Goal: Transaction & Acquisition: Purchase product/service

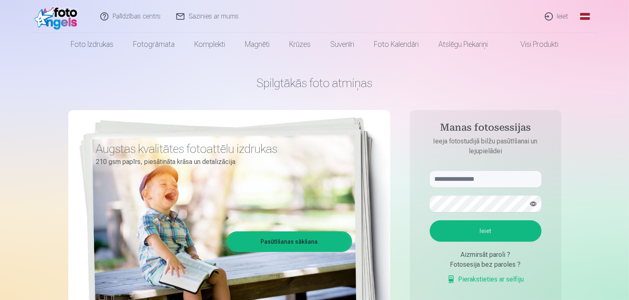
click at [565, 19] on link "Ieiet" at bounding box center [557, 16] width 39 height 33
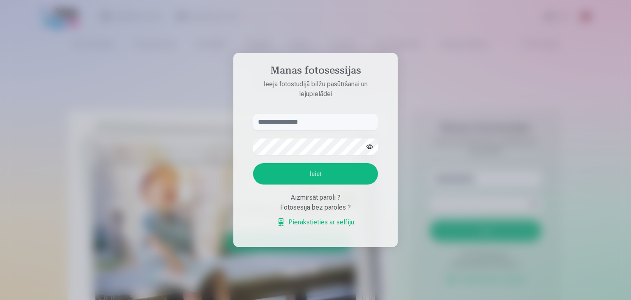
click at [312, 123] on input "text" at bounding box center [315, 122] width 125 height 16
type input "**********"
click at [301, 169] on button "Ieiet" at bounding box center [315, 173] width 125 height 21
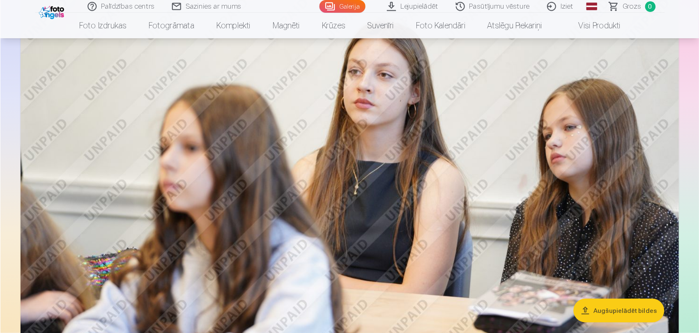
scroll to position [1356, 0]
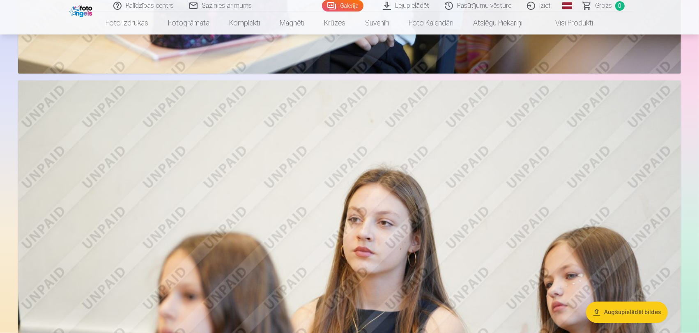
drag, startPoint x: 486, startPoint y: 1, endPoint x: 385, endPoint y: 111, distance: 148.9
click at [385, 111] on img at bounding box center [349, 302] width 663 height 442
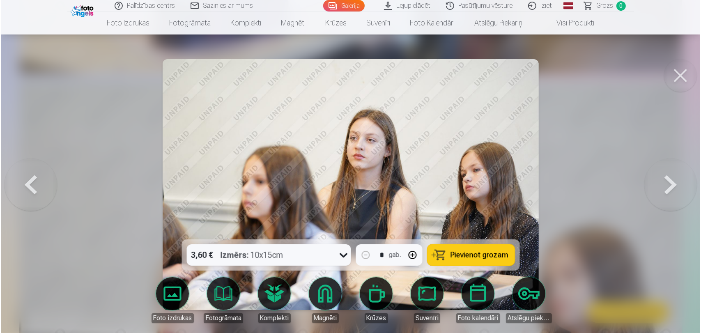
scroll to position [1359, 0]
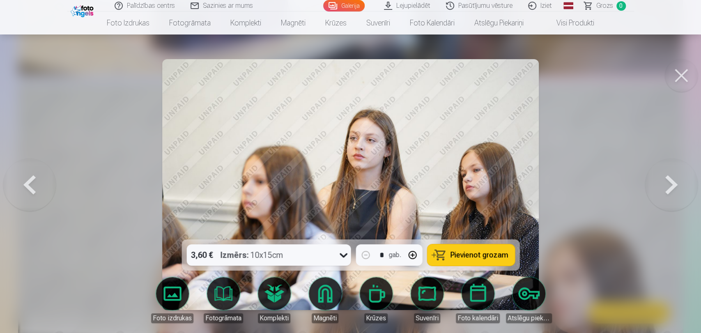
click at [629, 180] on button at bounding box center [672, 184] width 53 height 93
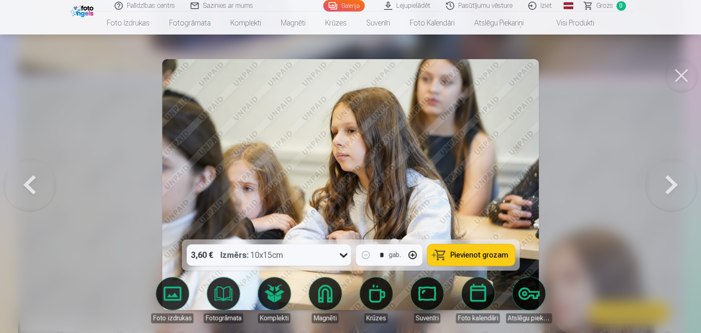
click at [629, 180] on button at bounding box center [672, 184] width 53 height 93
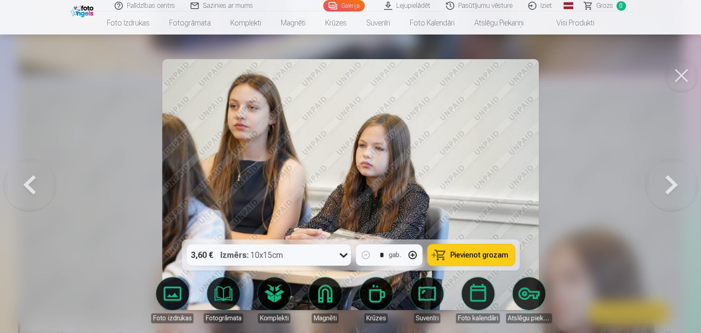
click at [629, 180] on button at bounding box center [672, 184] width 53 height 93
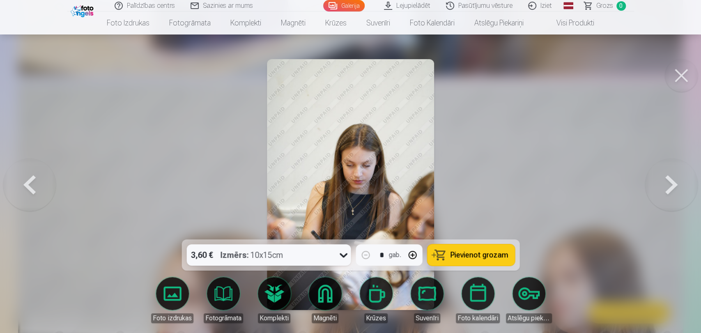
click at [473, 164] on div at bounding box center [350, 166] width 701 height 333
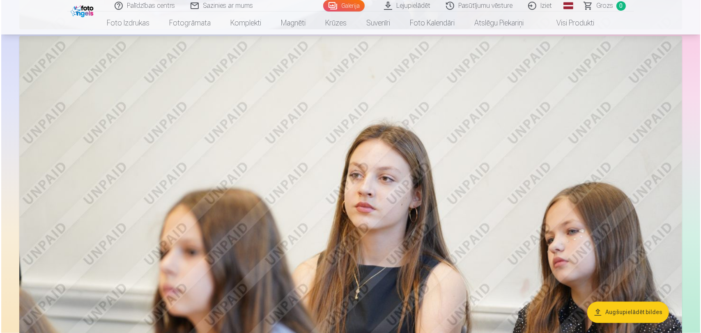
scroll to position [1447, 0]
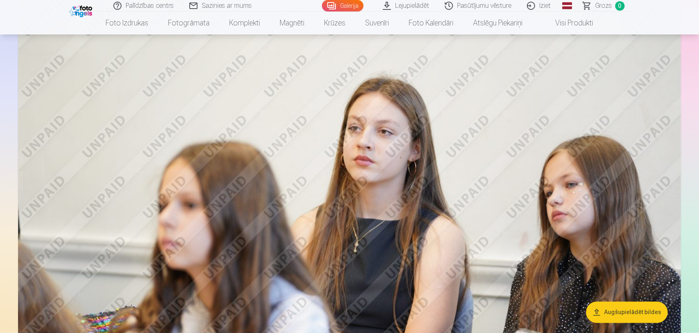
click at [618, 157] on img at bounding box center [349, 210] width 663 height 442
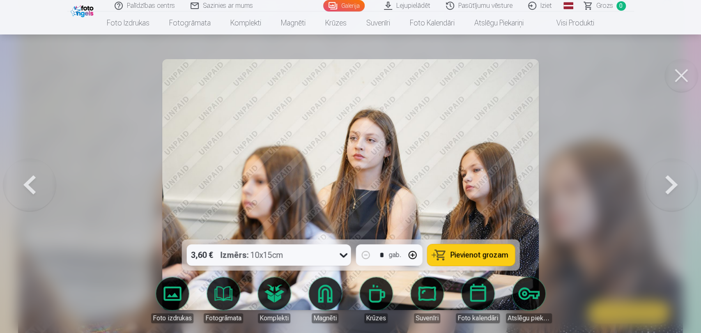
click at [629, 181] on button at bounding box center [672, 184] width 53 height 93
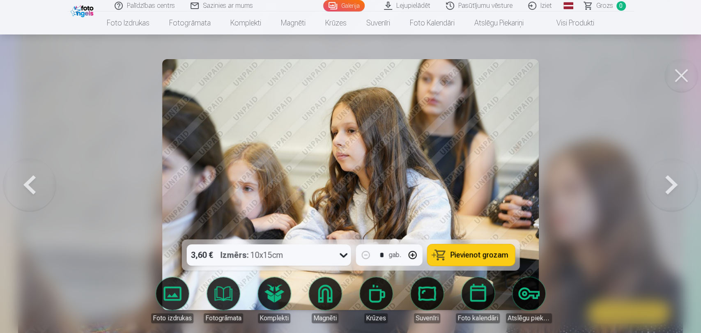
click at [629, 180] on button at bounding box center [672, 184] width 53 height 93
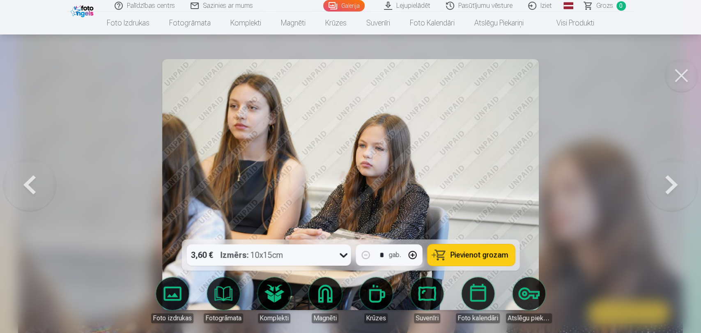
click at [629, 180] on button at bounding box center [672, 184] width 53 height 93
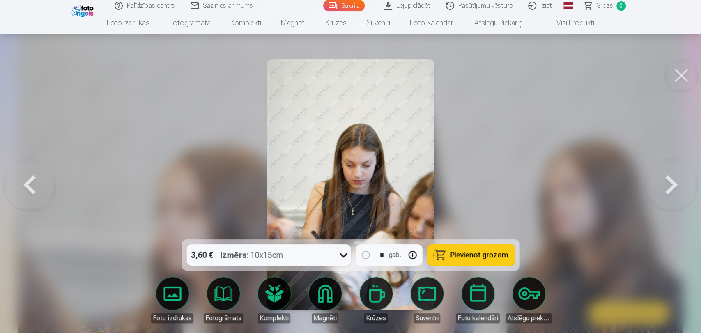
click at [629, 180] on button at bounding box center [672, 184] width 53 height 93
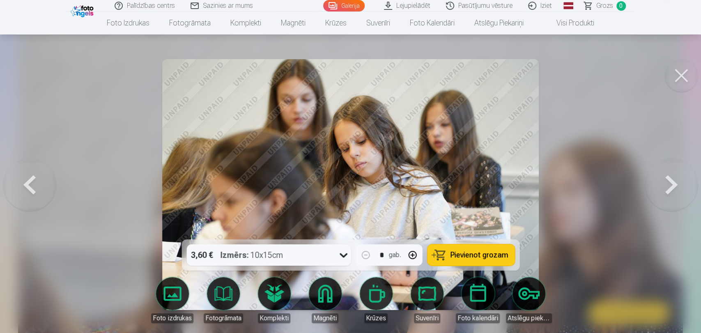
click at [629, 180] on button at bounding box center [672, 184] width 53 height 93
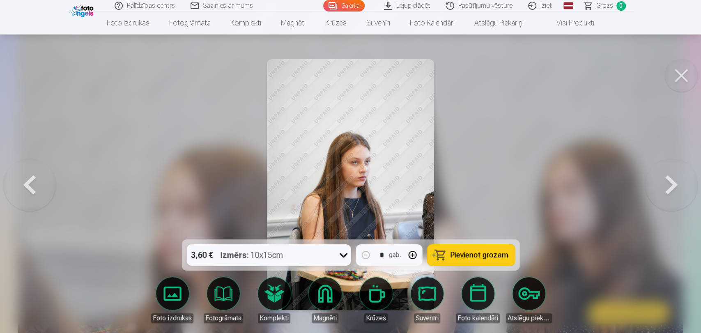
click at [629, 189] on button at bounding box center [672, 184] width 53 height 93
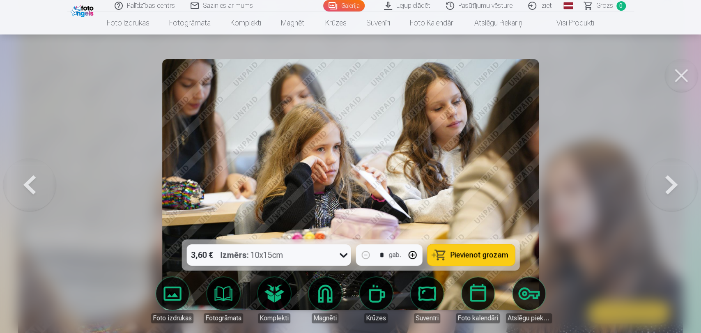
click at [629, 189] on button at bounding box center [672, 184] width 53 height 93
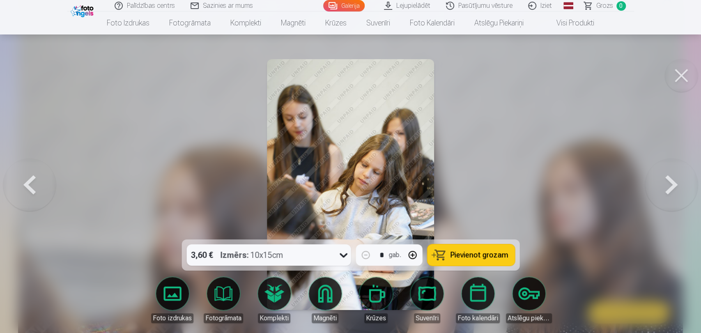
click at [629, 189] on button at bounding box center [672, 184] width 53 height 93
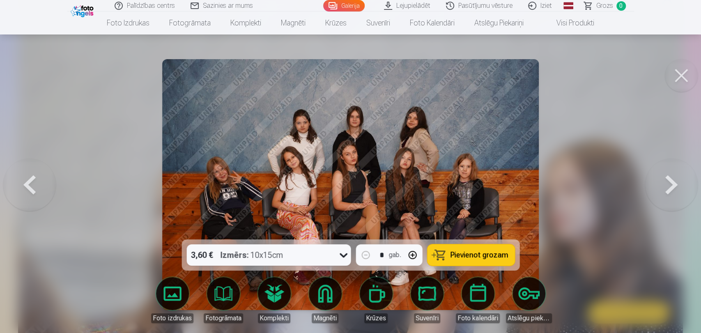
click at [498, 256] on span "Pievienot grozam" at bounding box center [479, 255] width 58 height 7
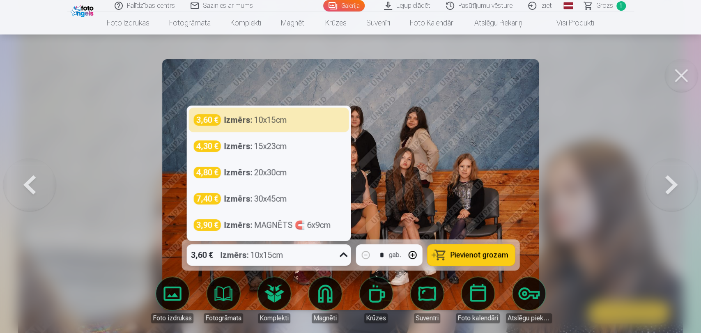
click at [339, 254] on icon at bounding box center [343, 255] width 13 height 13
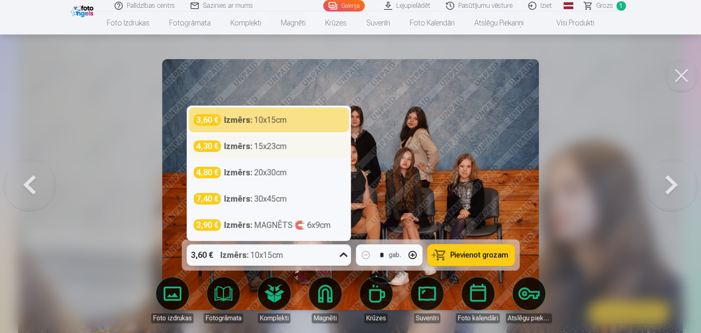
click at [272, 148] on div "Izmērs : 15x23cm" at bounding box center [255, 147] width 63 height 12
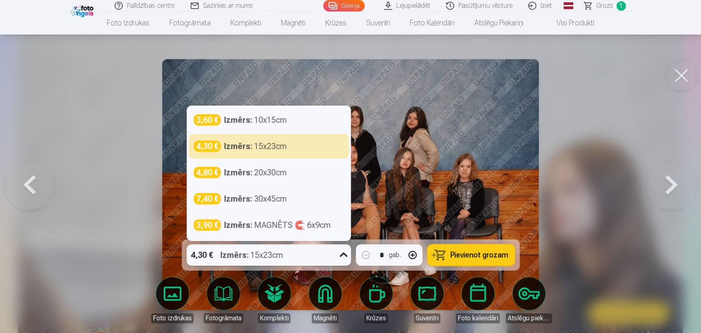
click at [333, 251] on div "4,30 € Izmērs : 15x23cm" at bounding box center [261, 255] width 149 height 21
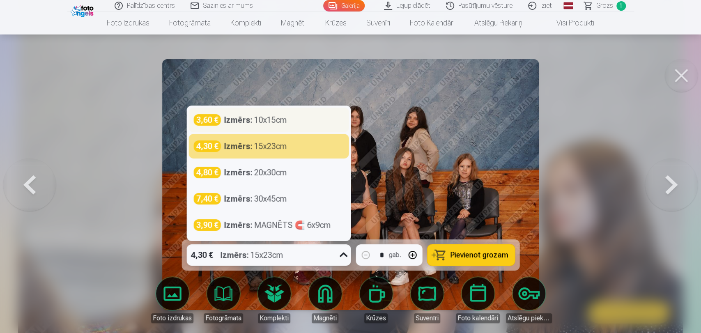
click at [286, 116] on div "Izmērs : 10x15cm" at bounding box center [255, 120] width 63 height 12
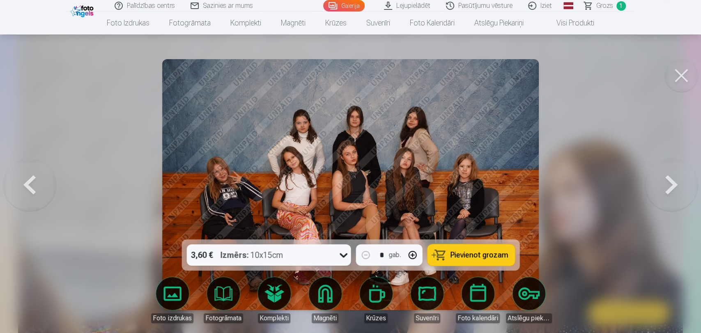
click at [629, 190] on button at bounding box center [672, 184] width 53 height 93
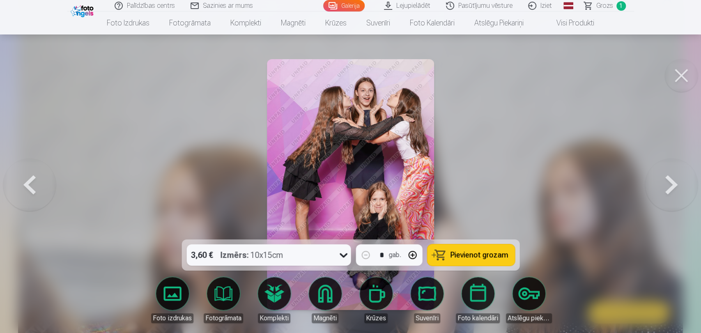
click at [629, 190] on button at bounding box center [672, 184] width 53 height 93
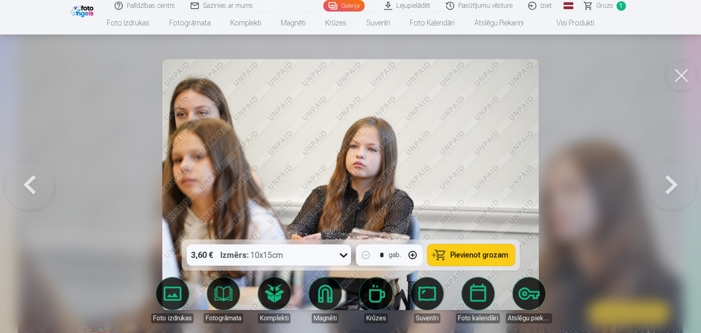
click at [629, 188] on button at bounding box center [672, 184] width 53 height 93
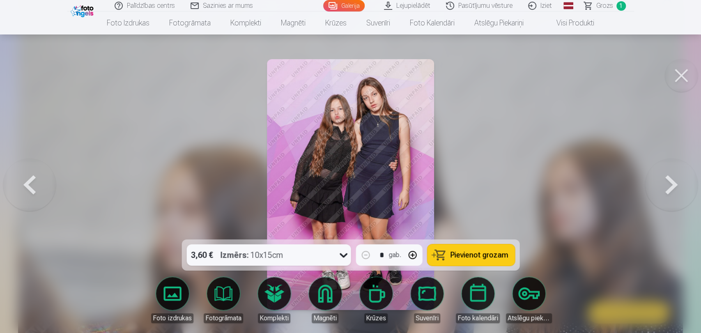
click at [452, 260] on button "Pievienot grozam" at bounding box center [471, 255] width 88 height 21
click at [629, 192] on button at bounding box center [672, 184] width 53 height 93
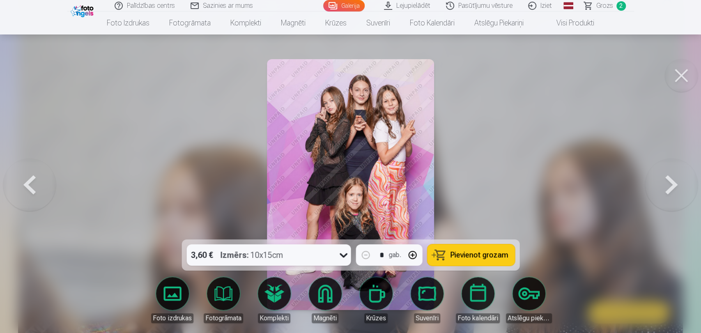
click at [629, 192] on button at bounding box center [672, 184] width 53 height 93
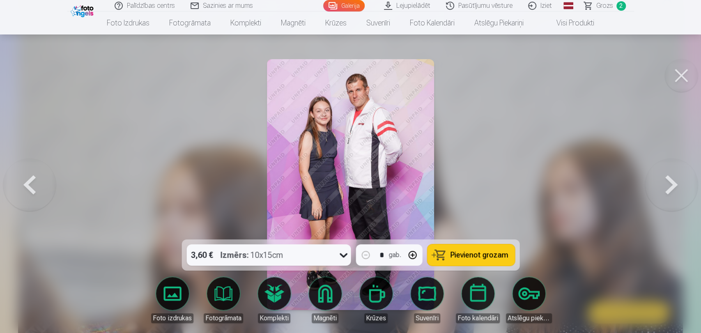
click at [48, 190] on button at bounding box center [29, 184] width 53 height 93
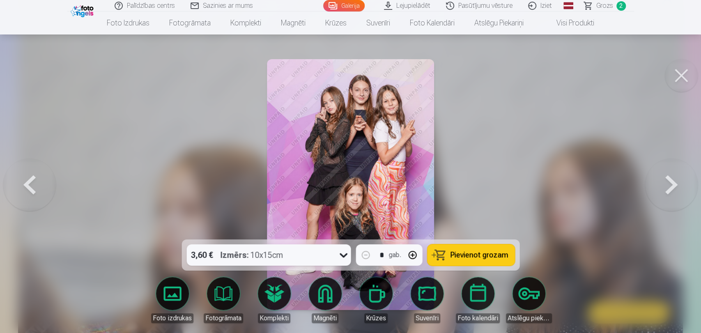
click at [491, 254] on span "Pievienot grozam" at bounding box center [479, 255] width 58 height 7
click at [629, 186] on button at bounding box center [672, 184] width 53 height 93
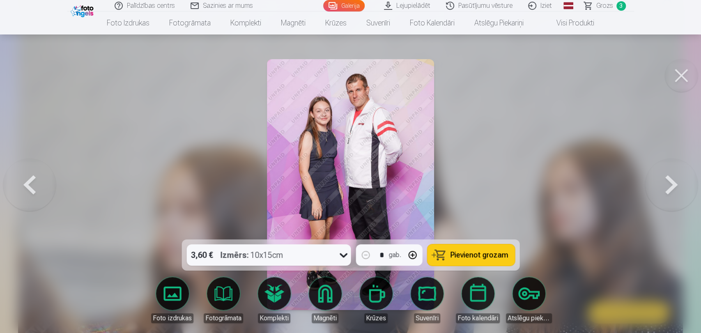
click at [629, 186] on button at bounding box center [672, 184] width 53 height 93
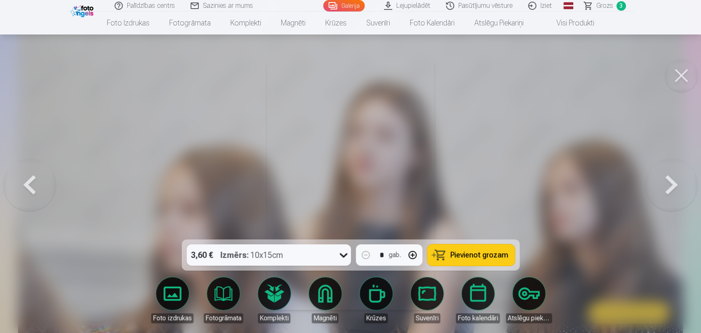
click at [629, 186] on button at bounding box center [672, 184] width 53 height 93
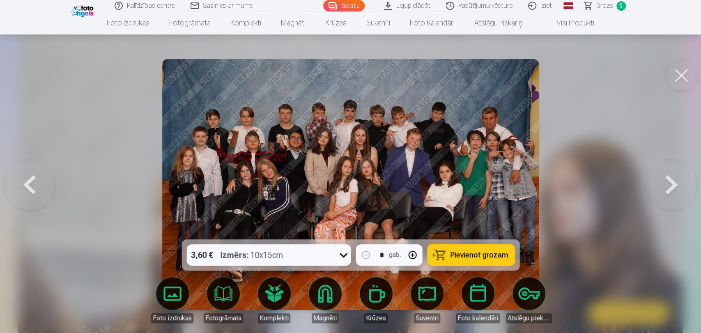
click at [477, 254] on span "Pievienot grozam" at bounding box center [479, 255] width 58 height 7
click at [629, 192] on button at bounding box center [672, 184] width 53 height 93
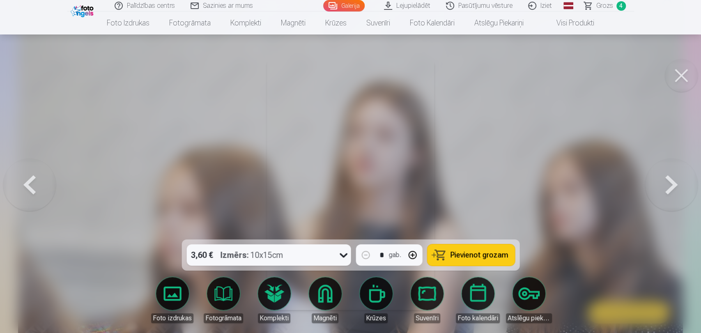
click at [629, 192] on button at bounding box center [672, 184] width 53 height 93
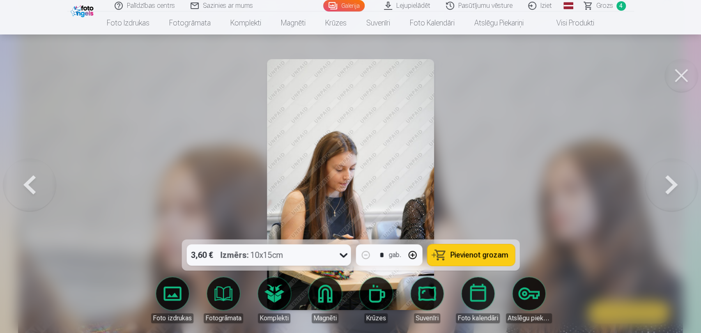
click at [28, 190] on button at bounding box center [29, 184] width 53 height 93
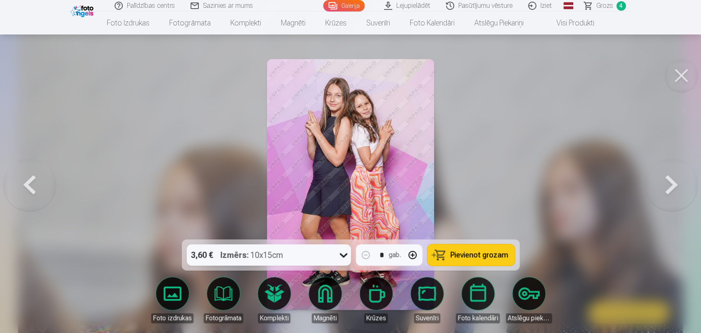
click at [472, 254] on span "Pievienot grozam" at bounding box center [479, 255] width 58 height 7
click at [629, 187] on button at bounding box center [672, 184] width 53 height 93
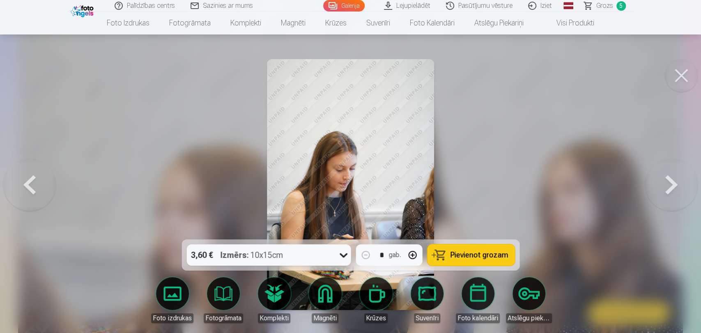
click at [629, 187] on button at bounding box center [672, 184] width 53 height 93
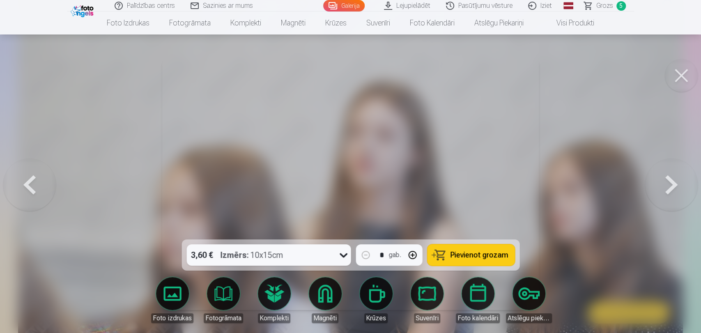
click at [629, 187] on button at bounding box center [672, 184] width 53 height 93
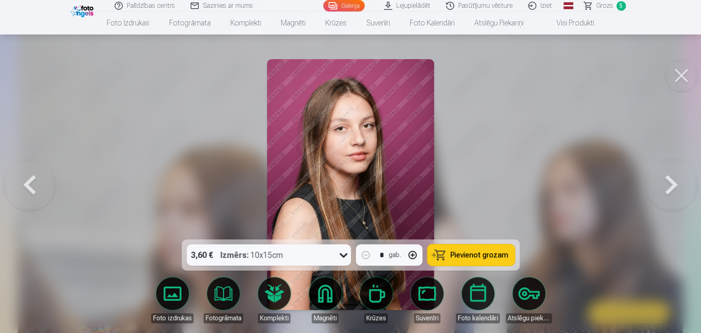
click at [629, 187] on button at bounding box center [672, 184] width 53 height 93
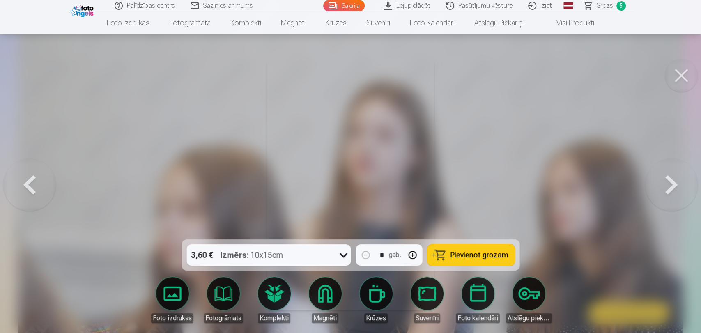
click at [629, 187] on button at bounding box center [672, 184] width 53 height 93
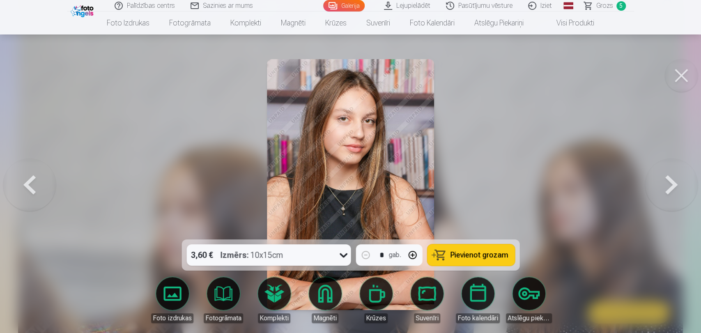
click at [629, 187] on button at bounding box center [672, 184] width 53 height 93
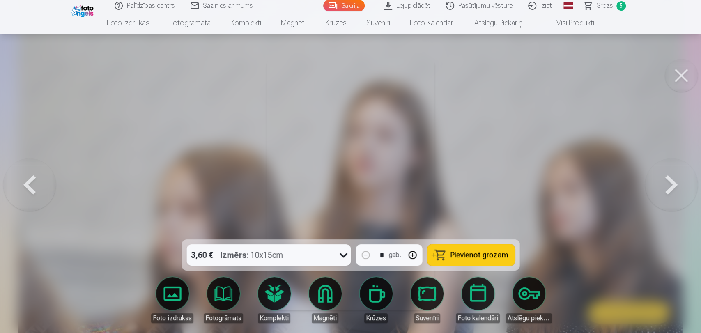
click at [629, 187] on button at bounding box center [672, 184] width 53 height 93
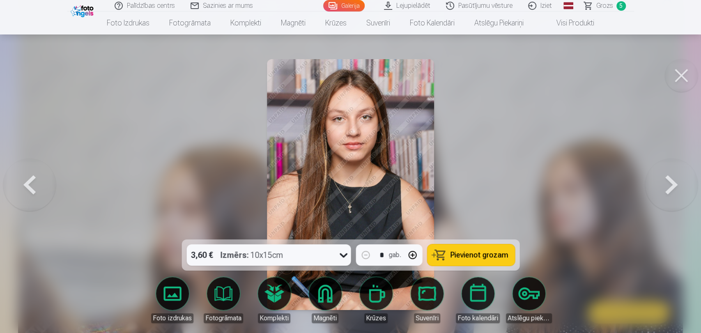
click at [23, 190] on button at bounding box center [29, 184] width 53 height 93
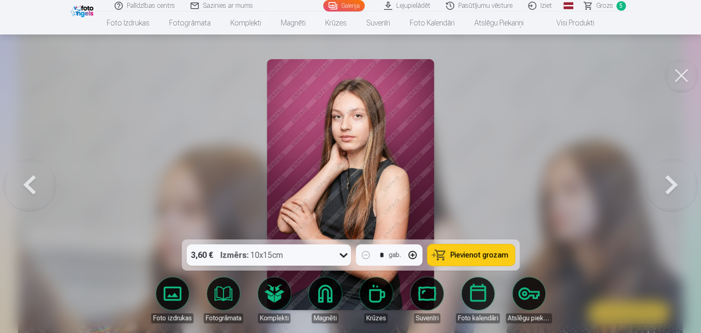
click at [27, 188] on button at bounding box center [29, 184] width 53 height 93
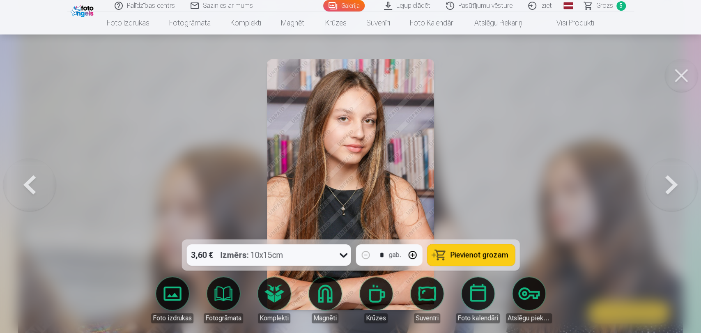
click at [27, 188] on button at bounding box center [29, 184] width 53 height 93
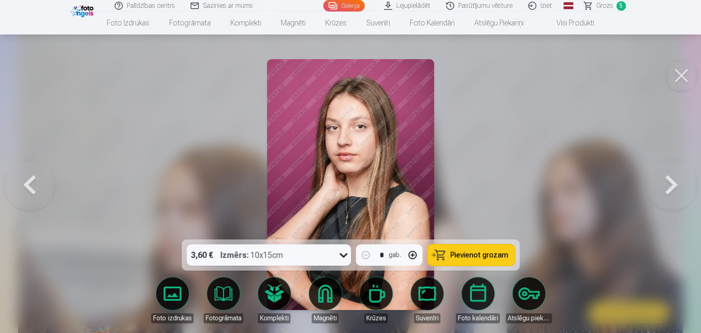
click at [162, 180] on div at bounding box center [350, 166] width 701 height 333
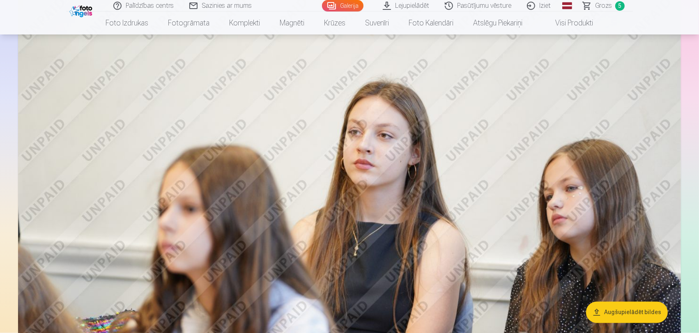
click at [49, 207] on img at bounding box center [349, 214] width 663 height 442
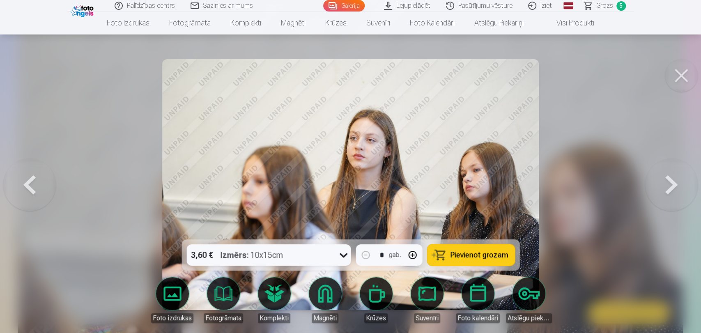
click at [41, 195] on button at bounding box center [29, 184] width 53 height 93
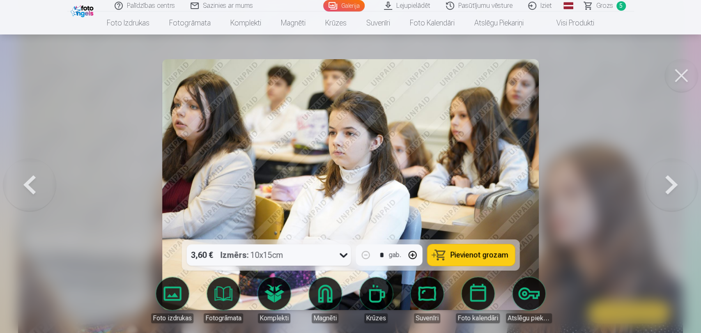
click at [629, 169] on button at bounding box center [672, 184] width 53 height 93
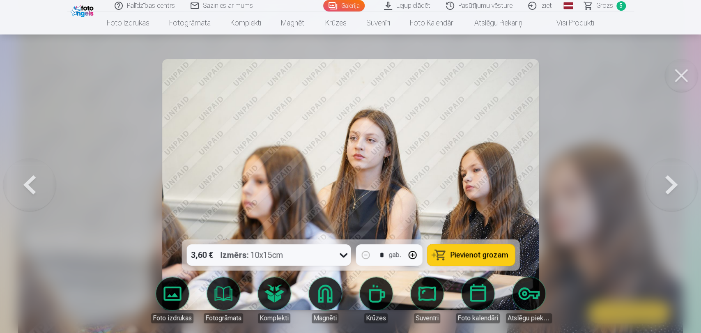
click at [629, 176] on button at bounding box center [672, 184] width 53 height 93
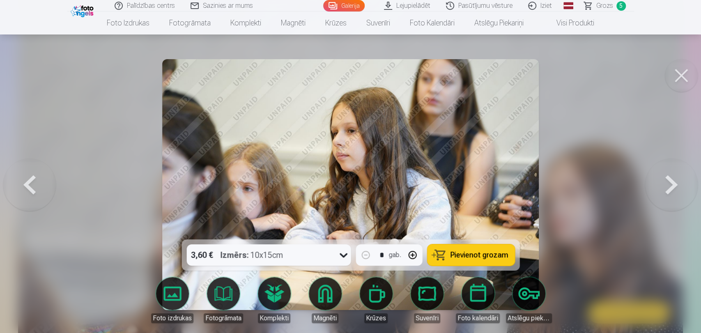
click at [629, 176] on button at bounding box center [672, 184] width 53 height 93
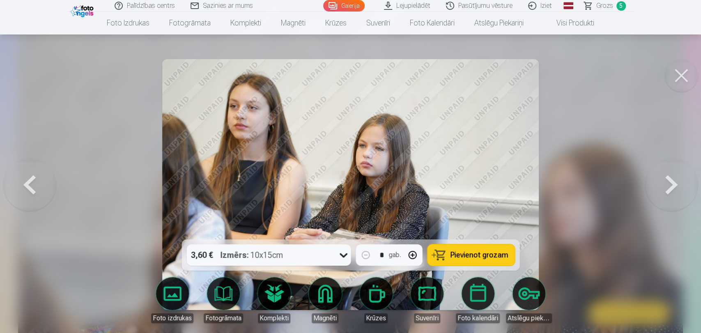
click at [629, 176] on button at bounding box center [672, 184] width 53 height 93
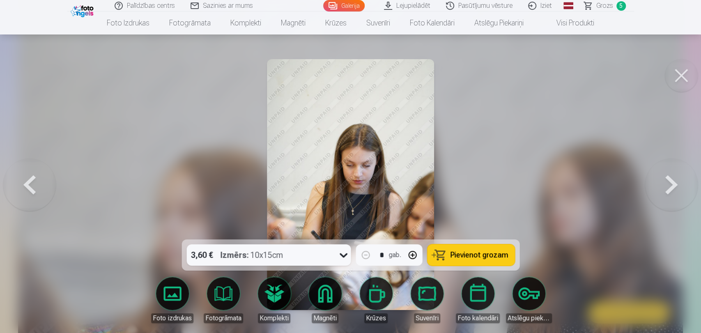
click at [629, 176] on button at bounding box center [672, 184] width 53 height 93
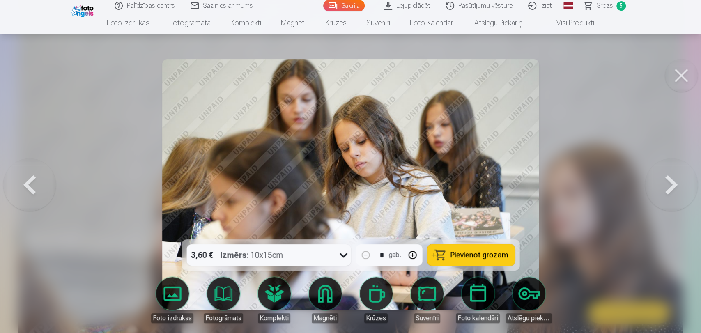
click at [629, 176] on button at bounding box center [672, 184] width 53 height 93
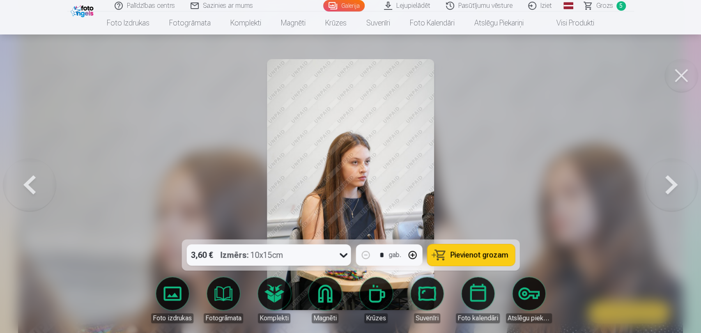
click at [629, 176] on button at bounding box center [672, 184] width 53 height 93
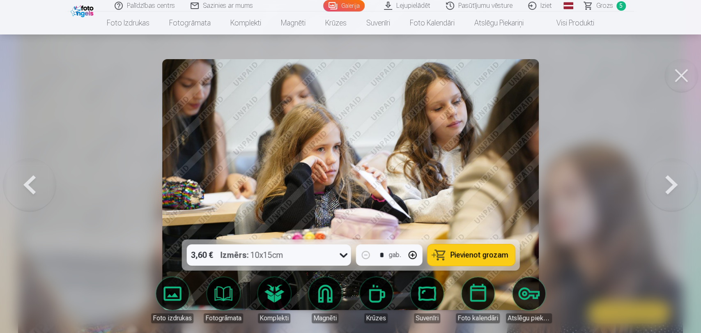
click at [629, 176] on button at bounding box center [672, 184] width 53 height 93
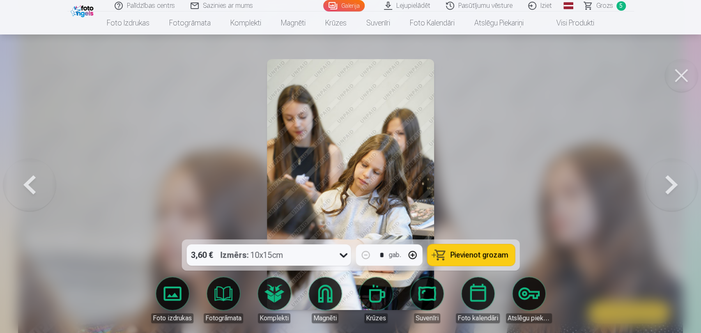
click at [629, 176] on button at bounding box center [672, 184] width 53 height 93
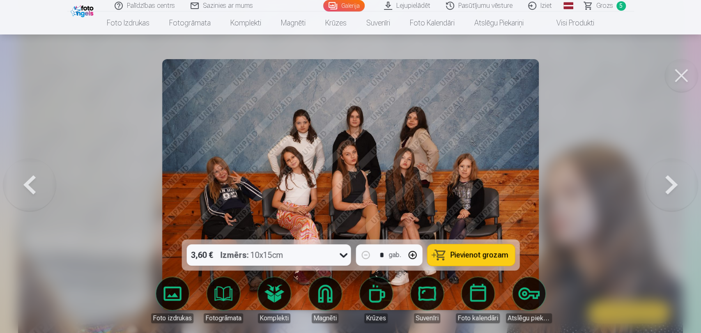
click at [629, 176] on button at bounding box center [672, 184] width 53 height 93
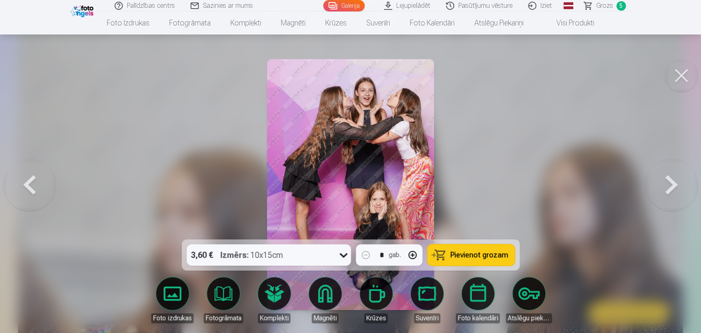
click at [629, 176] on button at bounding box center [672, 184] width 53 height 93
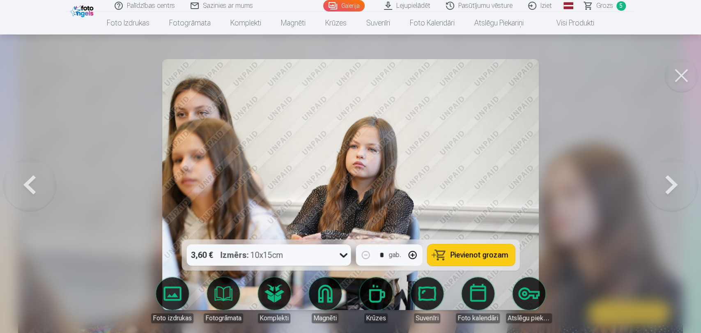
click at [629, 176] on button at bounding box center [672, 184] width 53 height 93
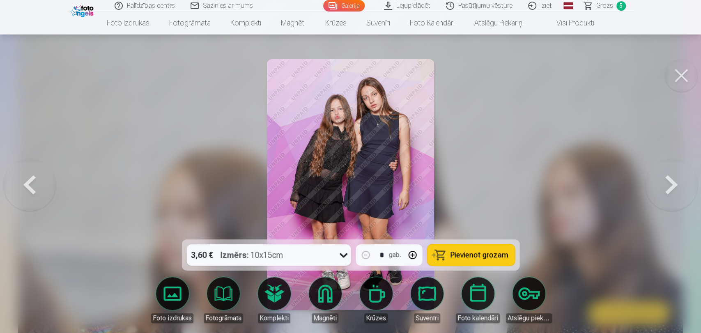
click at [629, 176] on button at bounding box center [672, 184] width 53 height 93
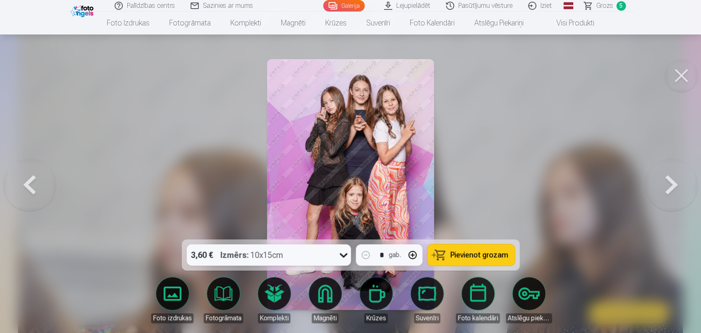
click at [629, 176] on button at bounding box center [672, 184] width 53 height 93
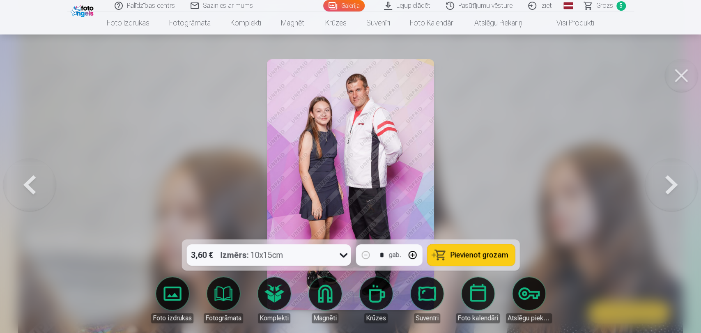
click at [629, 176] on button at bounding box center [672, 184] width 53 height 93
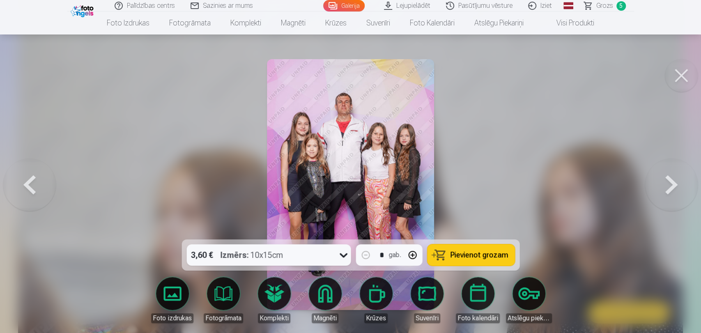
click at [629, 176] on button at bounding box center [672, 184] width 53 height 93
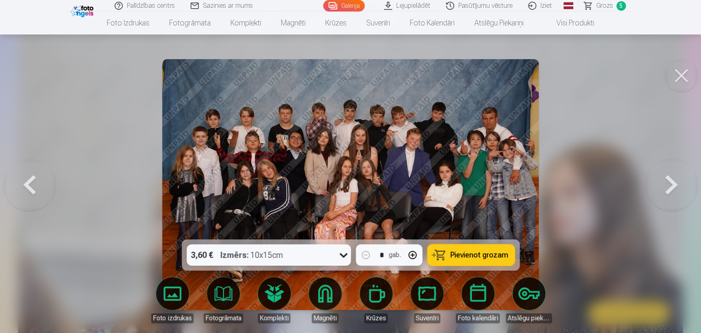
click at [629, 176] on button at bounding box center [672, 184] width 53 height 93
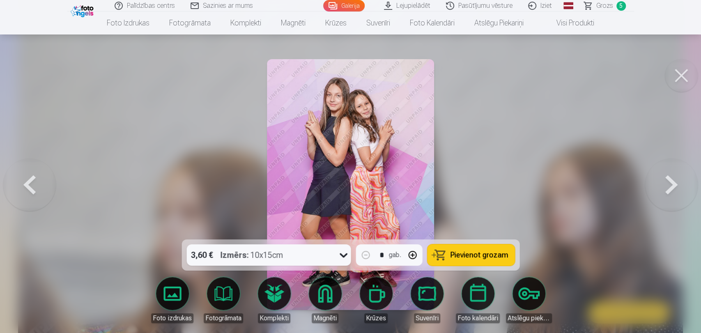
click at [629, 176] on button at bounding box center [672, 184] width 53 height 93
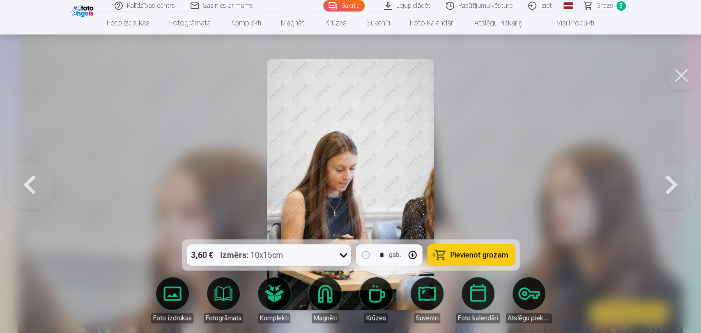
click at [629, 176] on button at bounding box center [672, 184] width 53 height 93
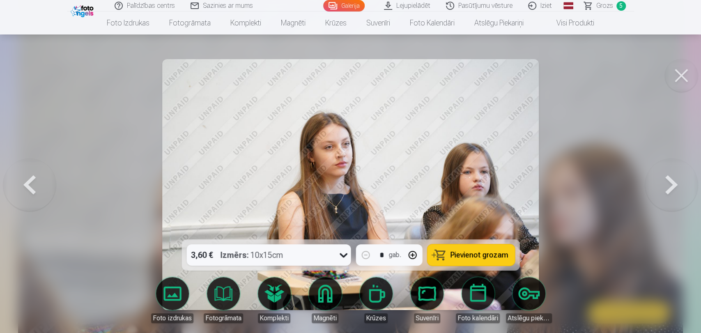
click at [629, 176] on button at bounding box center [672, 184] width 53 height 93
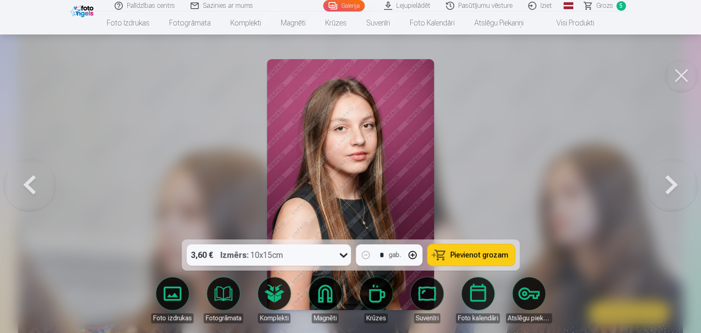
click at [489, 255] on span "Pievienot grozam" at bounding box center [479, 255] width 58 height 7
click at [629, 178] on button at bounding box center [672, 184] width 53 height 93
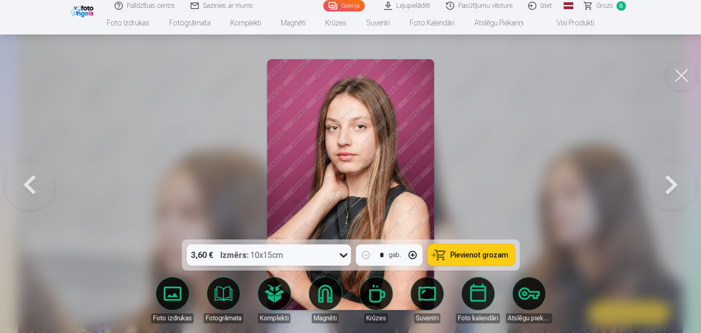
click at [629, 178] on button at bounding box center [672, 184] width 53 height 93
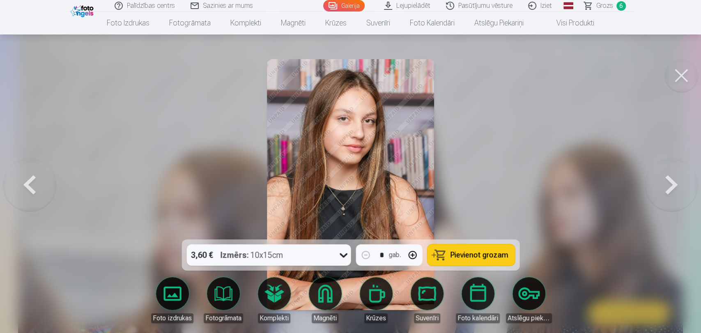
click at [629, 178] on button at bounding box center [672, 184] width 53 height 93
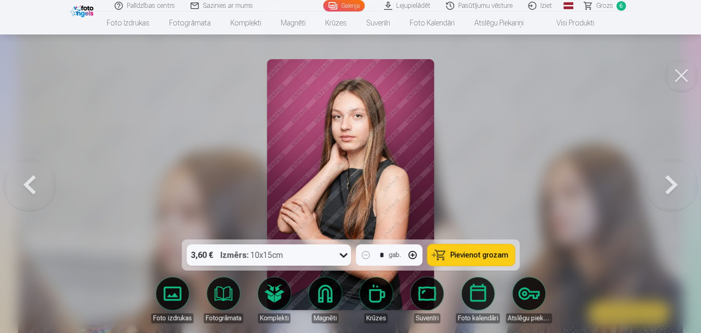
click at [629, 178] on button at bounding box center [672, 184] width 53 height 93
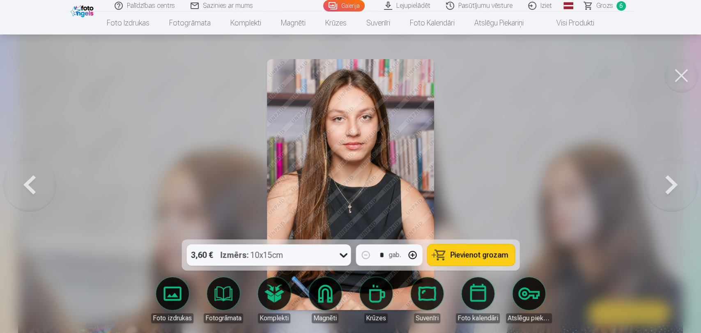
click at [629, 178] on button at bounding box center [672, 184] width 53 height 93
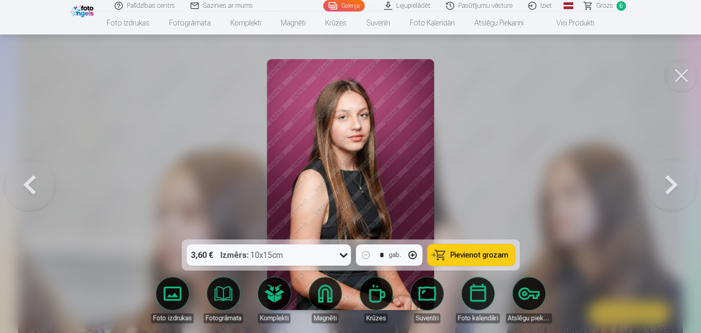
click at [629, 178] on button at bounding box center [672, 184] width 53 height 93
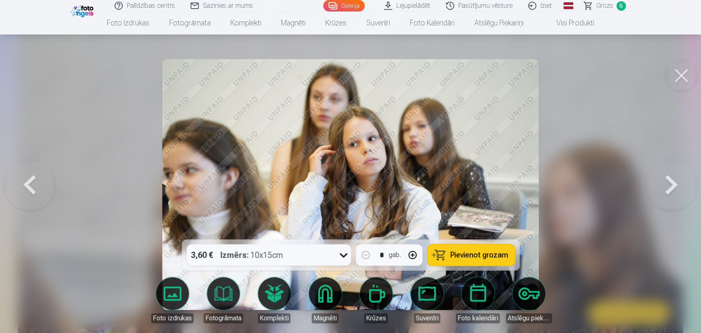
click at [17, 188] on button at bounding box center [29, 184] width 53 height 93
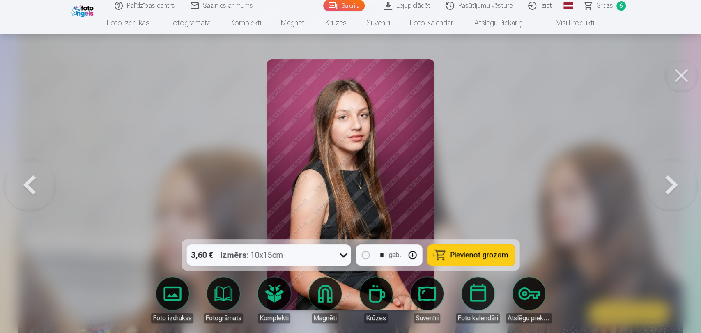
click at [471, 252] on span "Pievienot grozam" at bounding box center [479, 255] width 58 height 7
click at [629, 175] on button at bounding box center [672, 184] width 53 height 93
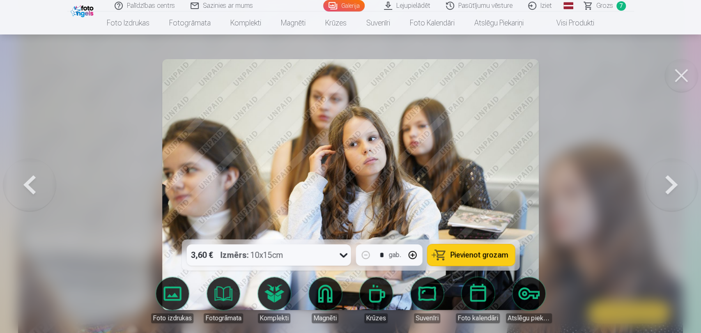
click at [629, 175] on button at bounding box center [672, 184] width 53 height 93
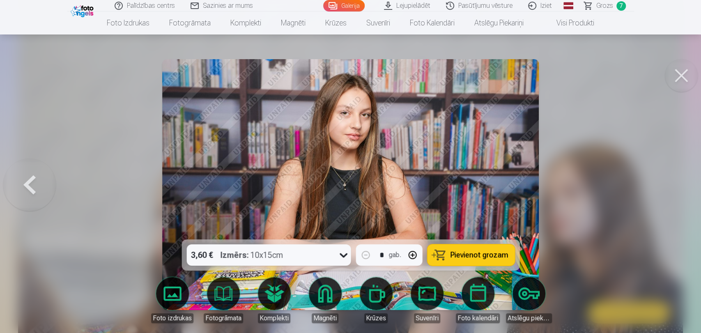
click at [629, 175] on div at bounding box center [350, 166] width 701 height 333
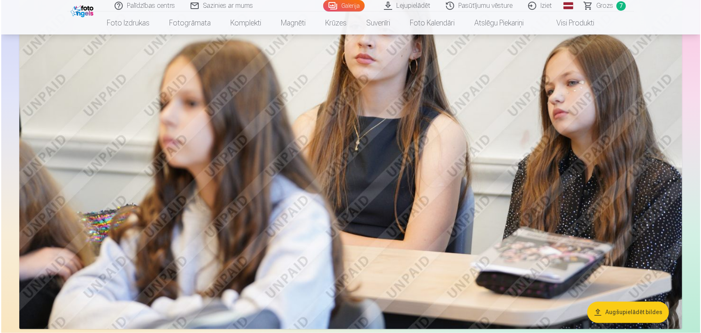
scroll to position [1532, 0]
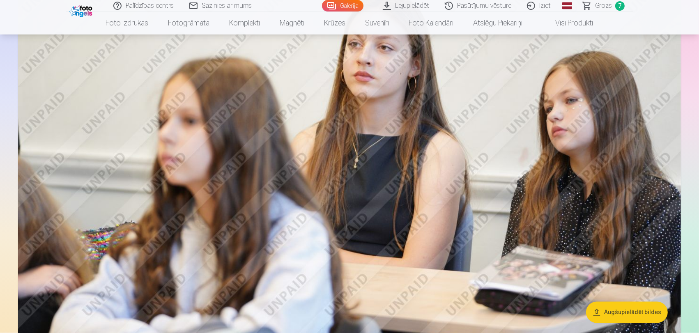
click at [499, 202] on img at bounding box center [349, 126] width 663 height 442
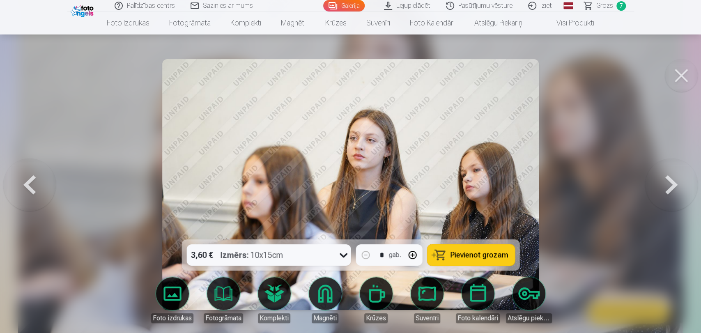
click at [629, 186] on button at bounding box center [672, 184] width 53 height 93
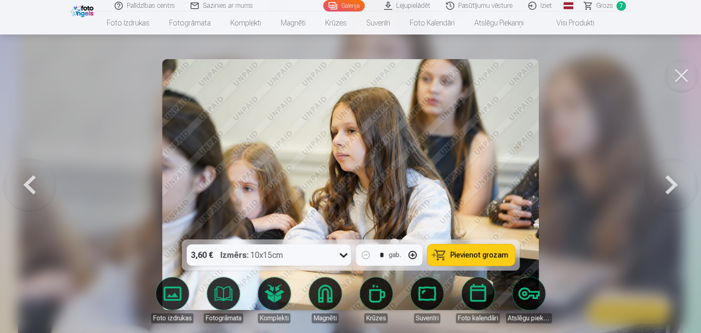
click at [629, 185] on button at bounding box center [672, 184] width 53 height 93
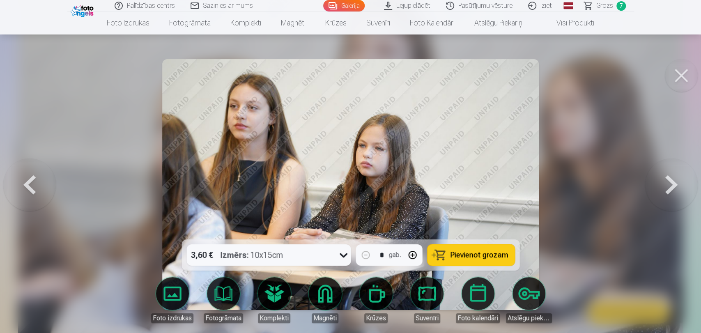
click at [629, 185] on button at bounding box center [672, 184] width 53 height 93
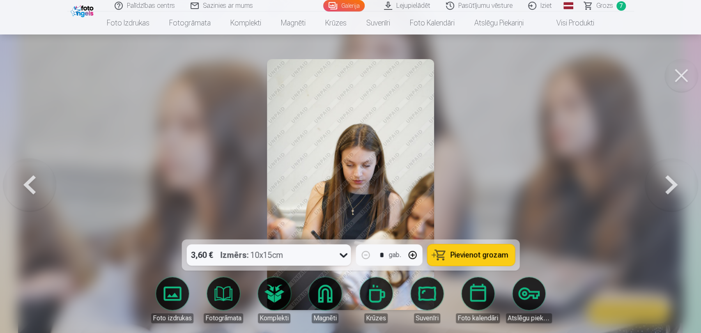
click at [629, 185] on button at bounding box center [672, 184] width 53 height 93
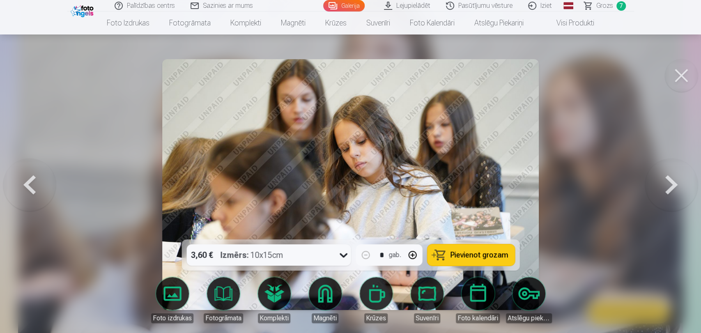
click at [629, 185] on button at bounding box center [672, 184] width 53 height 93
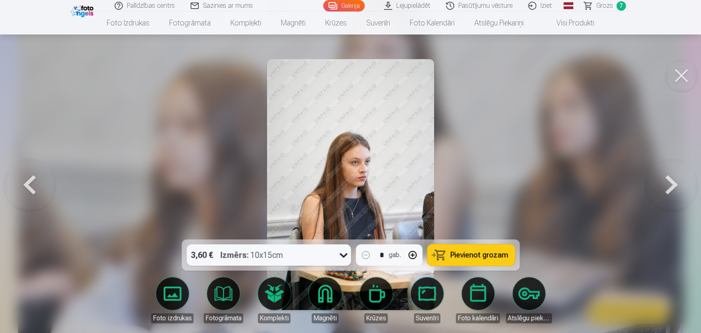
click at [629, 185] on button at bounding box center [672, 184] width 53 height 93
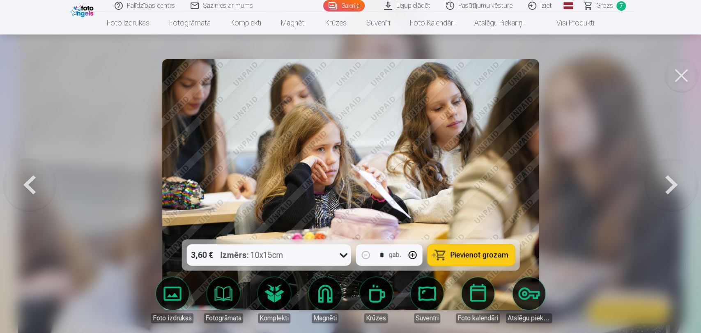
click at [629, 185] on button at bounding box center [672, 184] width 53 height 93
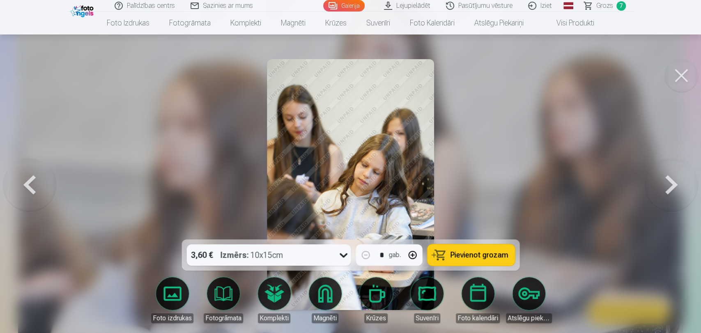
click at [629, 185] on button at bounding box center [672, 184] width 53 height 93
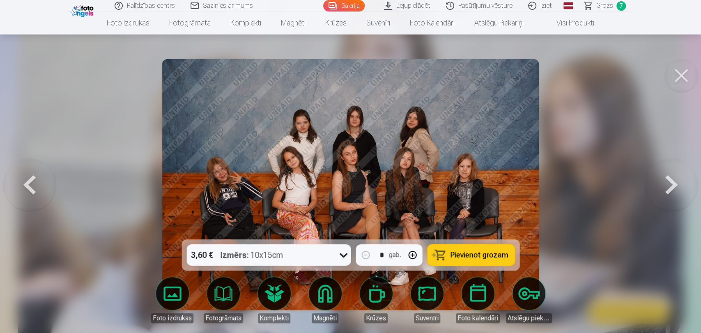
click at [629, 185] on button at bounding box center [672, 184] width 53 height 93
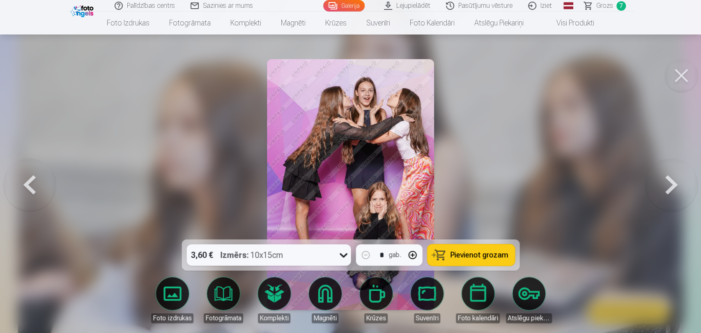
click at [603, 7] on span "Grozs" at bounding box center [605, 6] width 17 height 10
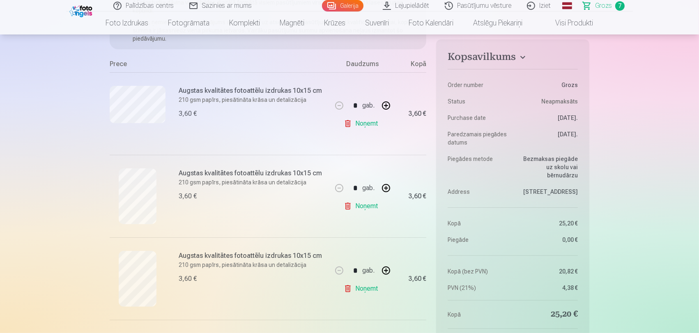
scroll to position [137, 0]
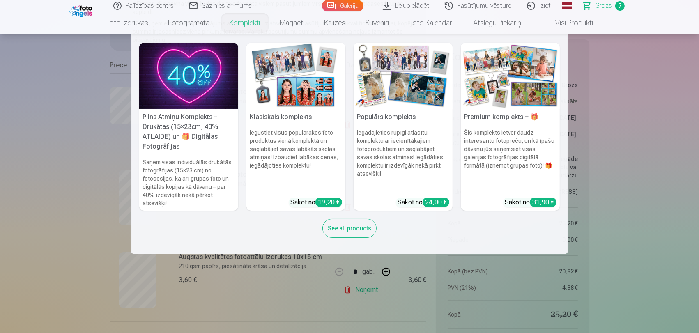
click at [245, 25] on link "Komplekti" at bounding box center [245, 23] width 51 height 23
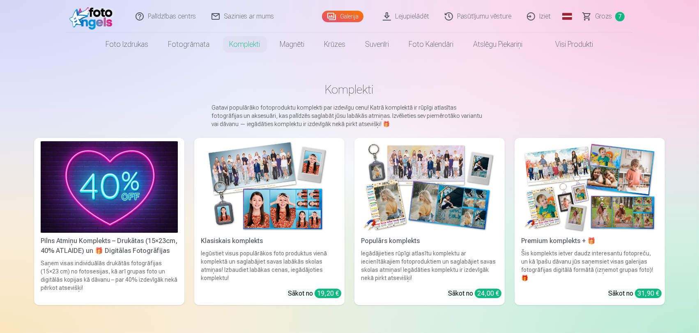
click at [126, 223] on img at bounding box center [109, 187] width 137 height 92
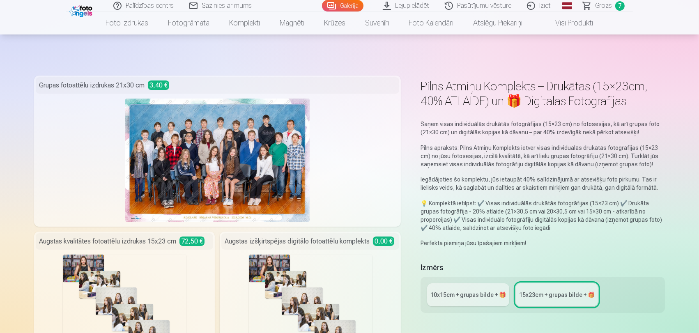
scroll to position [46, 0]
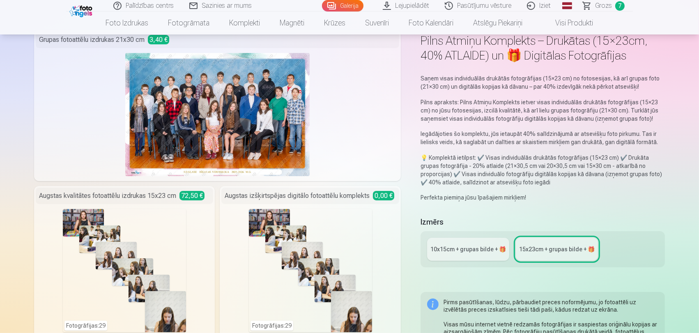
click at [445, 248] on div "10x15сm + grupas bilde + 🎁" at bounding box center [469, 249] width 76 height 8
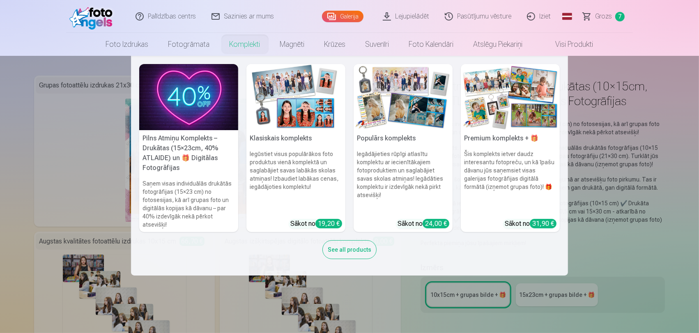
click at [299, 122] on img at bounding box center [296, 97] width 99 height 66
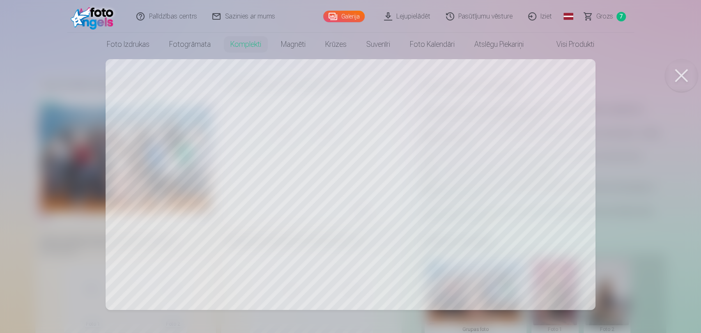
click at [629, 87] on button at bounding box center [681, 75] width 33 height 33
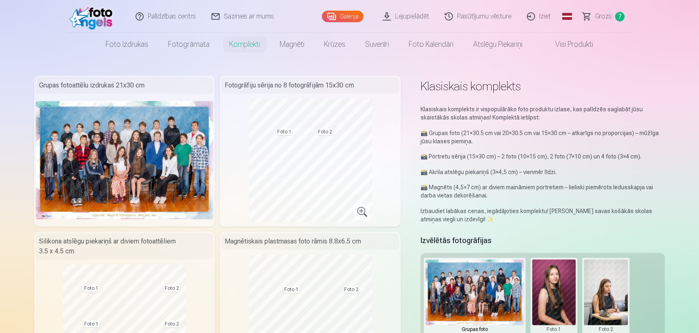
click at [585, 45] on link "Visi produkti" at bounding box center [568, 44] width 71 height 23
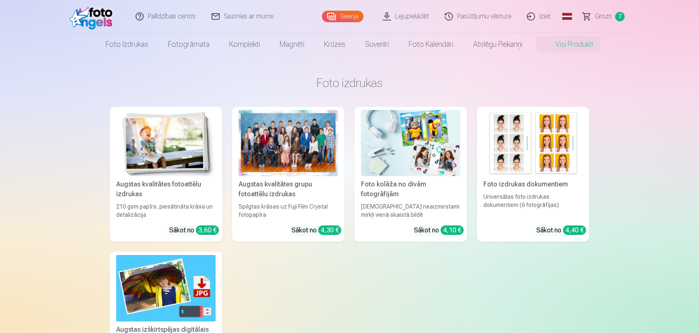
click at [605, 16] on span "Grozs" at bounding box center [603, 17] width 17 height 10
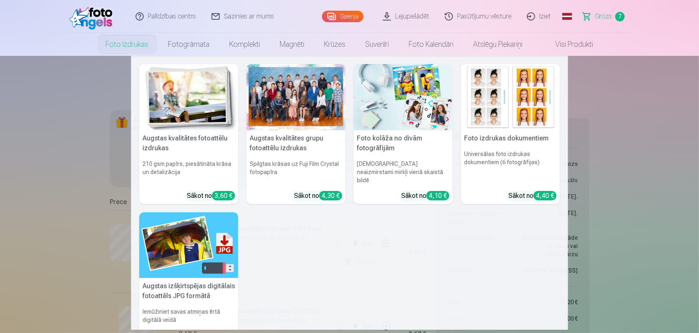
click at [443, 109] on img at bounding box center [403, 97] width 99 height 66
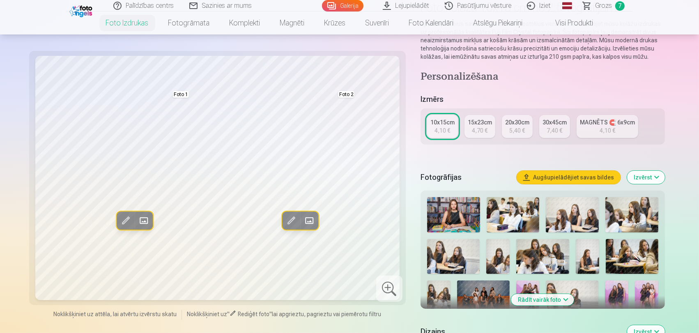
scroll to position [137, 0]
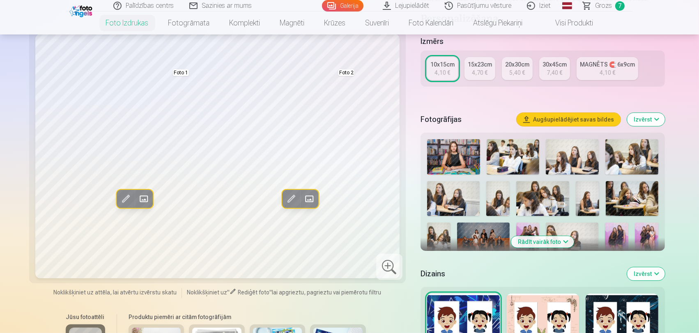
click at [551, 241] on button "Rādīt vairāk foto" at bounding box center [543, 242] width 63 height 12
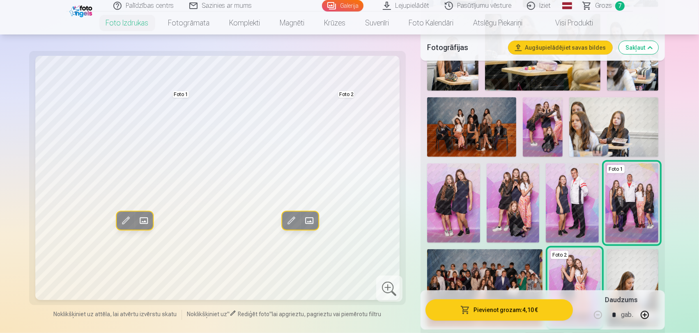
scroll to position [502, 0]
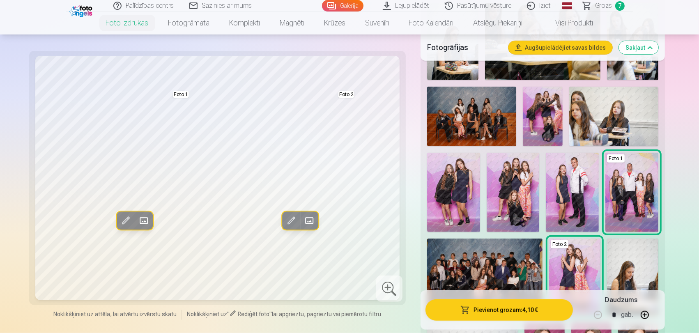
click at [456, 218] on img at bounding box center [453, 192] width 53 height 79
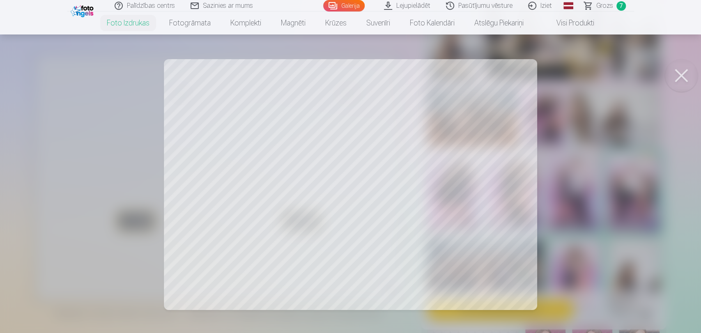
click at [265, 181] on div at bounding box center [350, 166] width 701 height 333
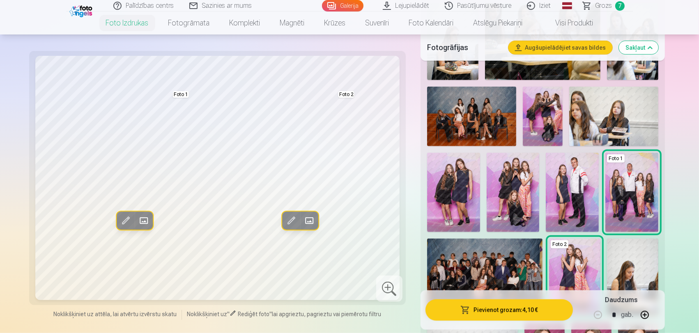
click at [444, 188] on img at bounding box center [453, 192] width 53 height 79
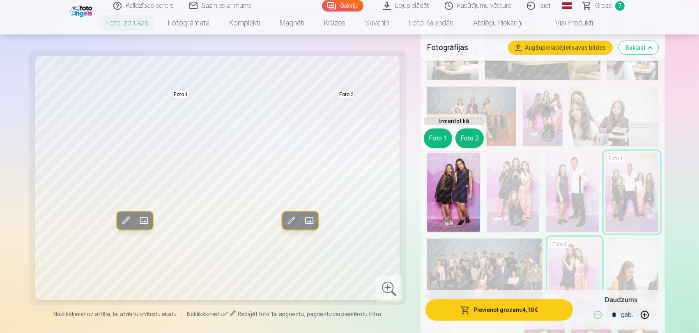
click at [434, 117] on h6 "Izmantot kā" at bounding box center [454, 121] width 60 height 8
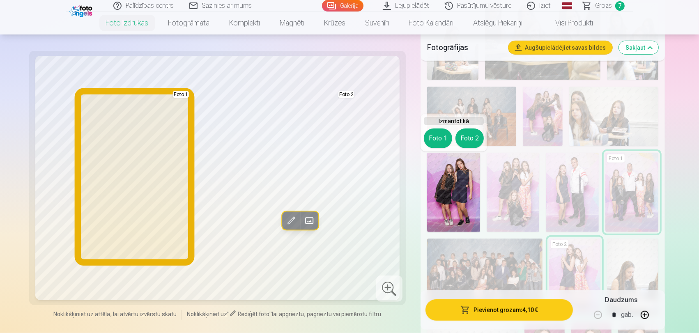
click at [436, 137] on button "Foto 1" at bounding box center [438, 139] width 28 height 20
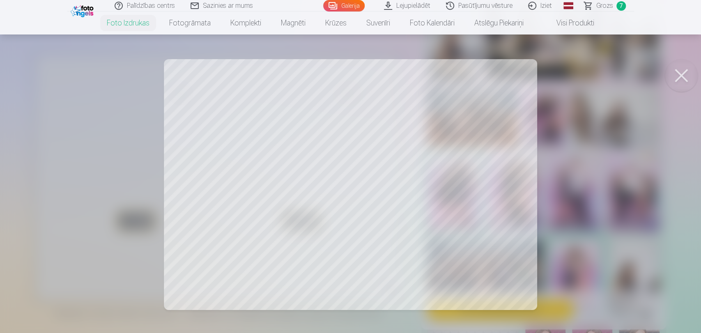
click at [629, 72] on button at bounding box center [681, 75] width 33 height 33
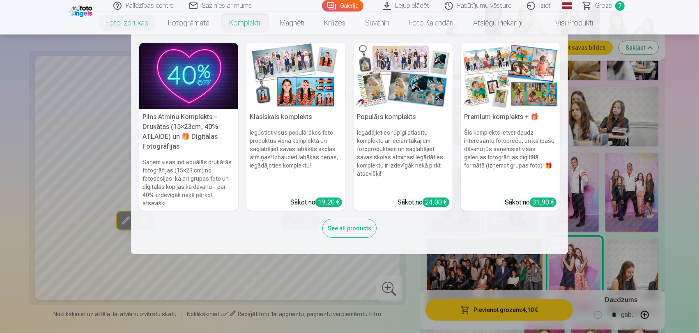
click at [246, 28] on link "Komplekti" at bounding box center [245, 23] width 51 height 23
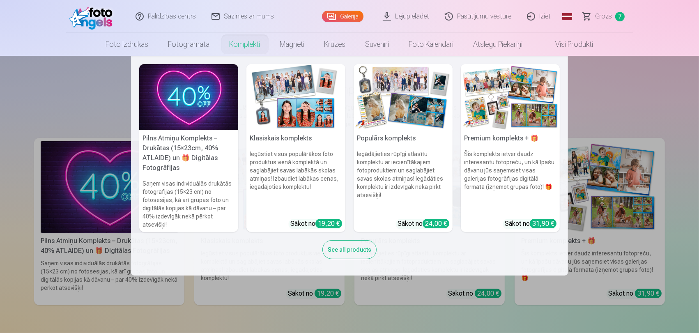
click at [385, 198] on h6 "Iegādājieties rūpīgi atlasītu komplektu ar iecienītākajiem fotoproduktiem un sa…" at bounding box center [403, 181] width 99 height 69
click at [256, 45] on link "Komplekti" at bounding box center [245, 44] width 51 height 23
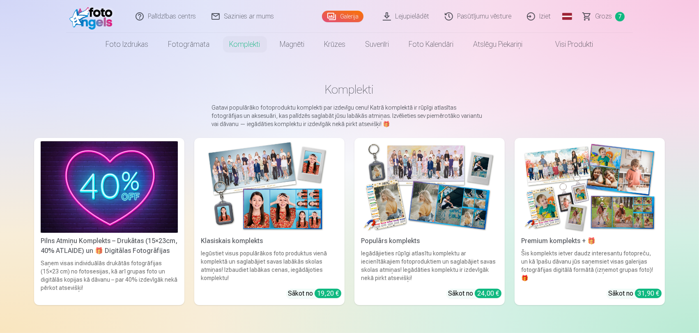
click at [256, 45] on link "Komplekti" at bounding box center [245, 44] width 51 height 23
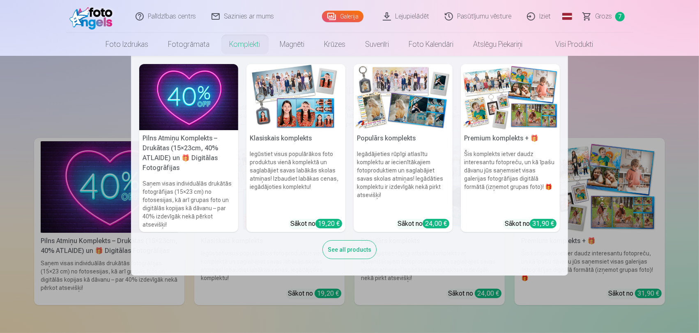
click at [514, 152] on h6 "Šis komplekts ietver daudz interesantu fotopreču, un kā īpašu dāvanu jūs saņems…" at bounding box center [510, 181] width 99 height 69
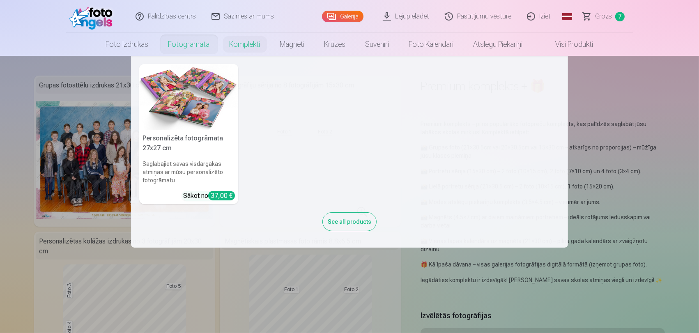
click at [189, 83] on img at bounding box center [188, 97] width 99 height 66
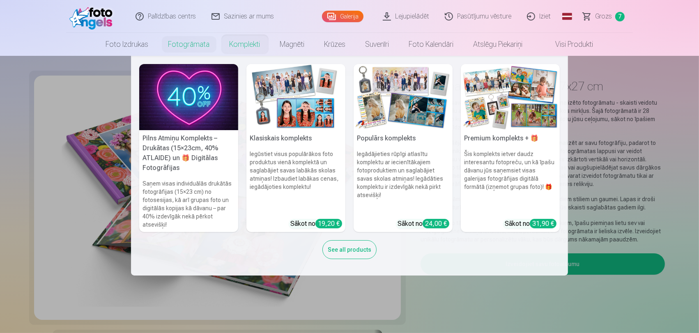
click at [251, 47] on link "Komplekti" at bounding box center [245, 44] width 51 height 23
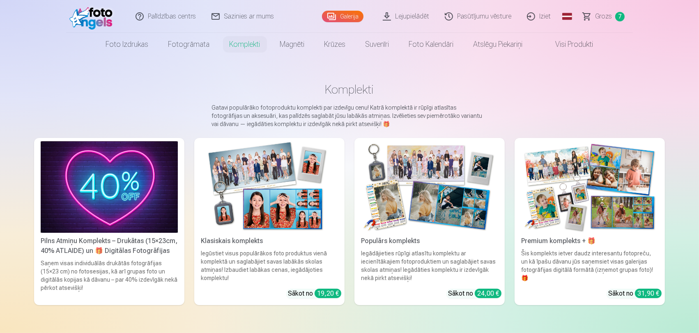
click at [81, 182] on img at bounding box center [109, 187] width 137 height 92
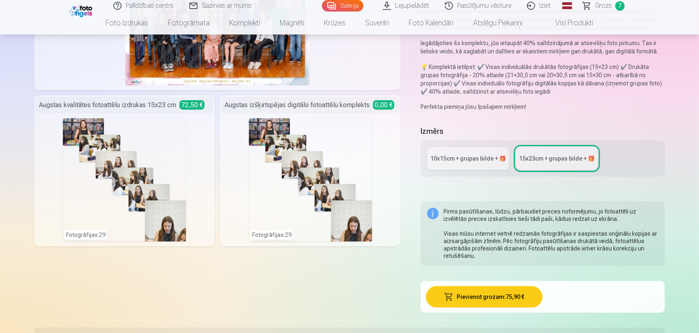
scroll to position [137, 0]
click at [457, 162] on link "10x15сm + grupas bilde + 🎁" at bounding box center [468, 158] width 82 height 23
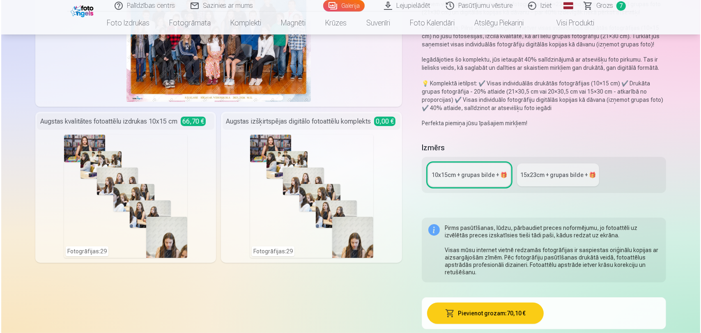
scroll to position [228, 0]
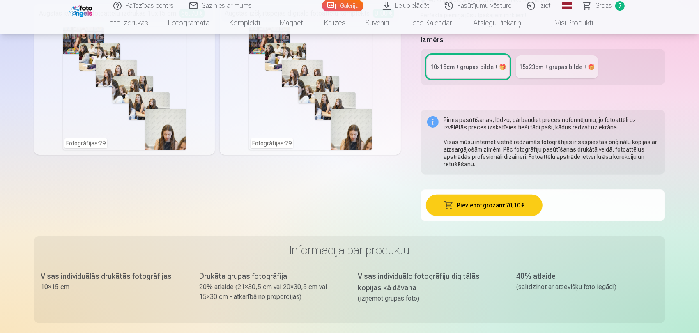
click at [456, 209] on button "Pievienot grozam : 70,10 €" at bounding box center [484, 205] width 117 height 21
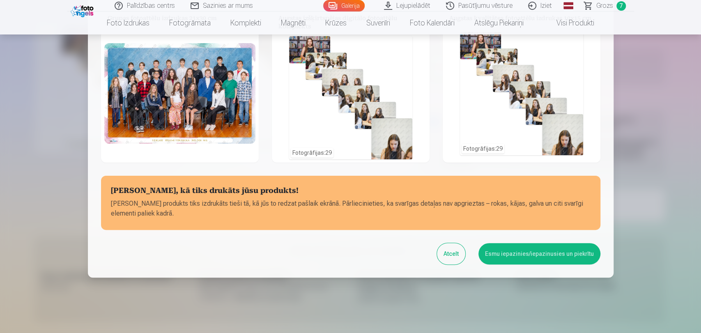
scroll to position [0, 0]
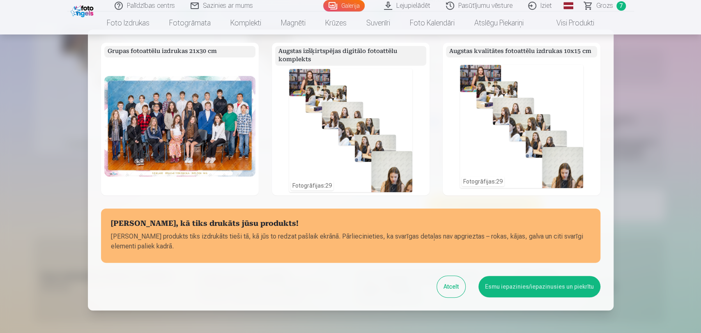
click at [342, 136] on div "Fotogrāfijas : 29" at bounding box center [350, 130] width 123 height 123
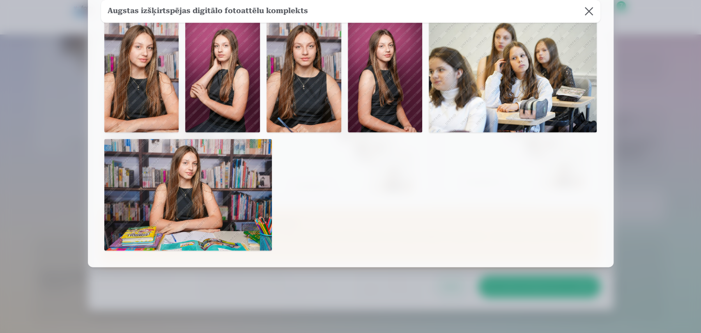
scroll to position [755, 0]
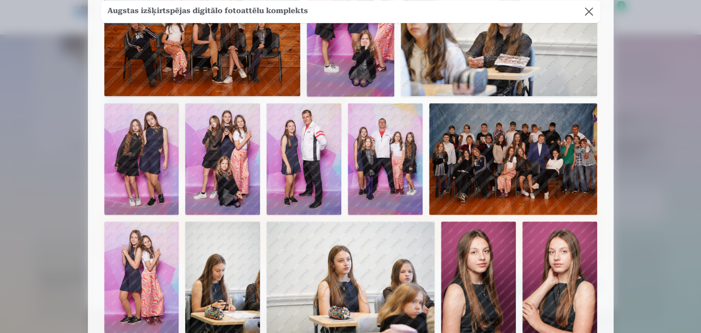
click at [587, 17] on button at bounding box center [589, 11] width 23 height 23
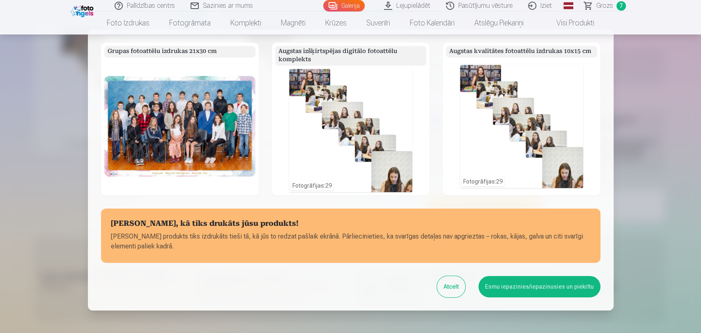
click at [539, 133] on div "Fotogrāfijas : 29" at bounding box center [521, 126] width 123 height 123
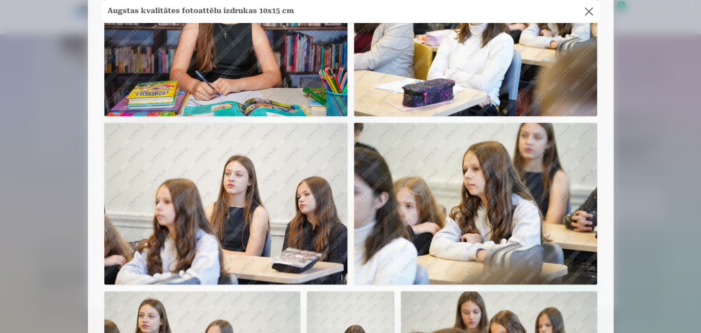
scroll to position [0, 0]
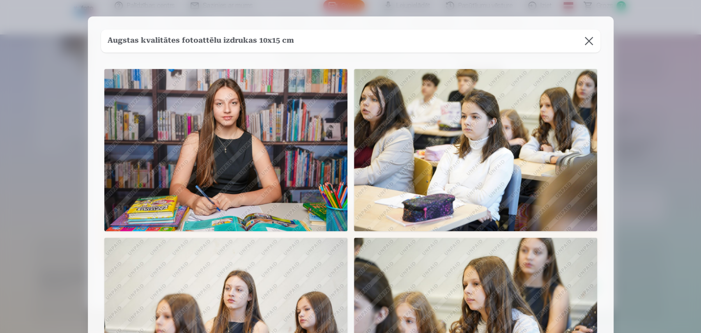
click at [588, 41] on button at bounding box center [589, 41] width 23 height 23
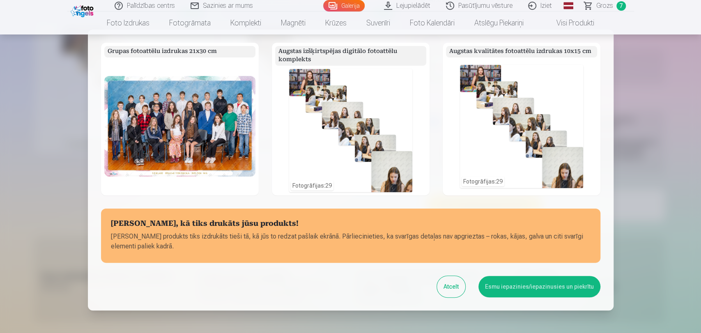
click at [395, 99] on div "Fotogrāfijas : 29" at bounding box center [350, 130] width 123 height 123
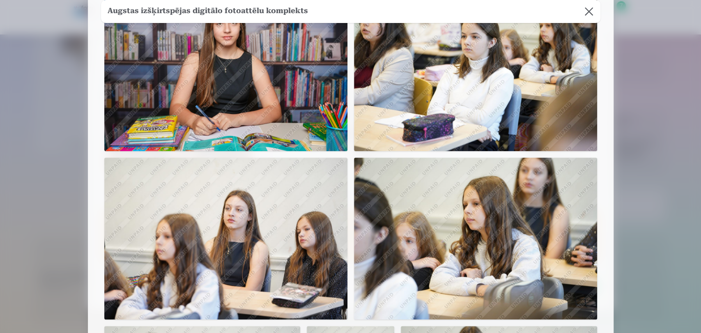
scroll to position [69, 0]
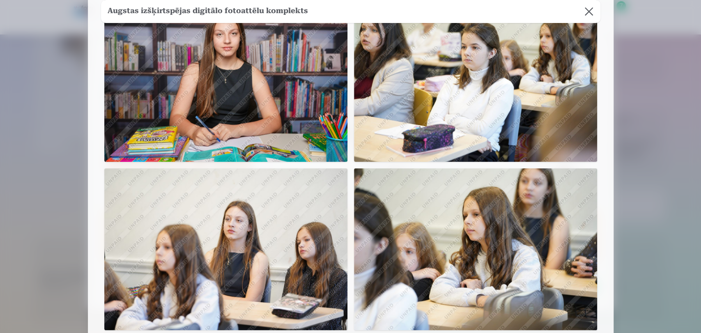
click at [587, 16] on button at bounding box center [589, 11] width 23 height 23
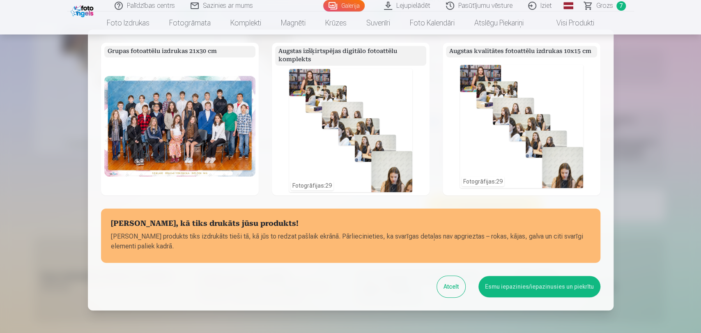
click at [347, 101] on div "Fotogrāfijas : 29" at bounding box center [350, 130] width 123 height 123
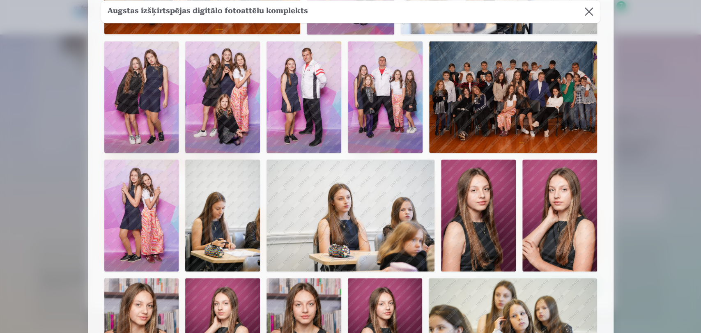
scroll to position [822, 0]
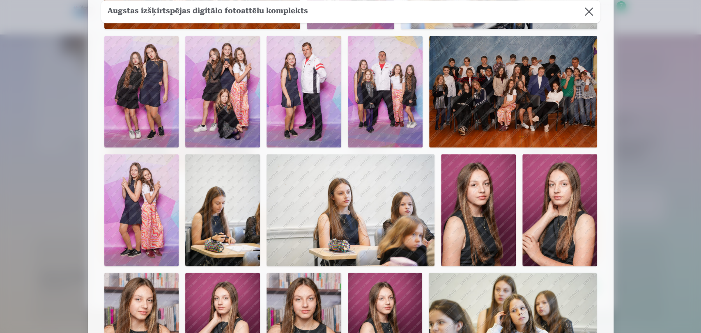
click at [320, 203] on img at bounding box center [351, 210] width 168 height 112
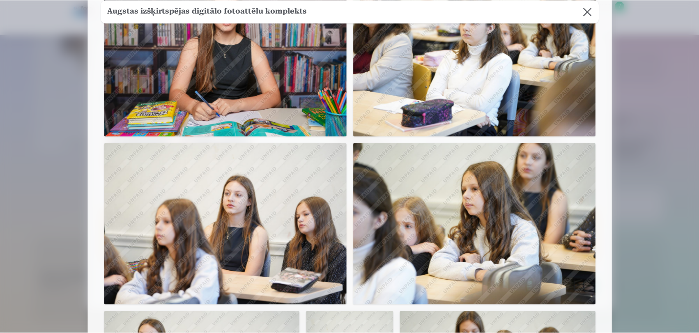
scroll to position [0, 0]
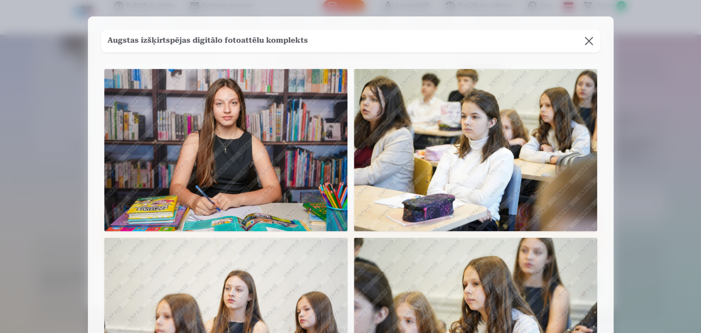
click at [492, 37] on div "Augstas izšķirtspējas digitālo fotoattēlu komplekts" at bounding box center [351, 41] width 500 height 23
click at [582, 42] on button at bounding box center [589, 41] width 23 height 23
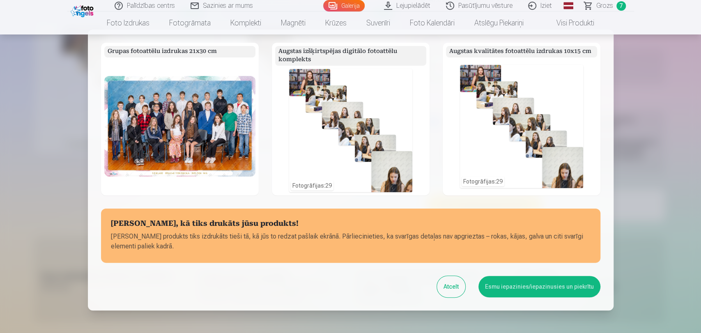
click at [492, 292] on button "Esmu iepazinies/iepazinusies un piekrītu" at bounding box center [540, 286] width 122 height 21
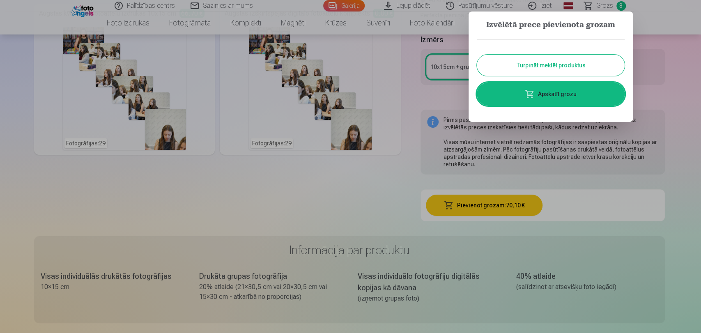
click at [560, 94] on link "Apskatīt grozu" at bounding box center [551, 94] width 148 height 23
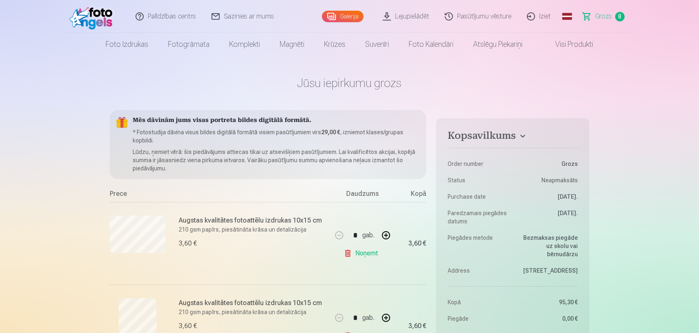
click at [595, 16] on link "Grozs 8" at bounding box center [605, 16] width 58 height 33
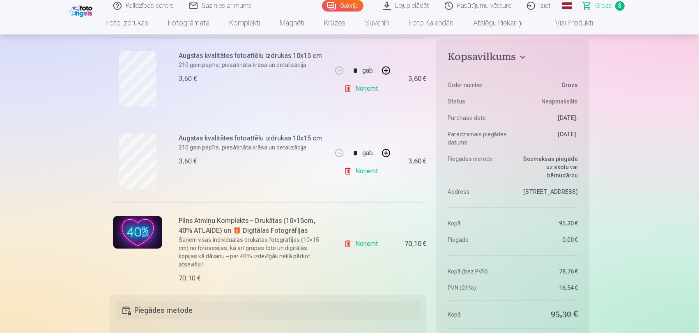
scroll to position [730, 0]
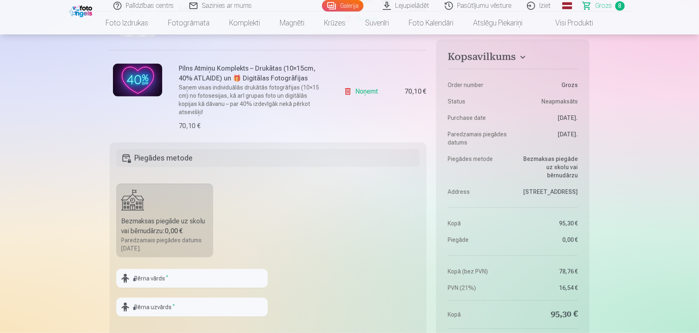
click at [345, 85] on link "Noņemt" at bounding box center [362, 91] width 37 height 16
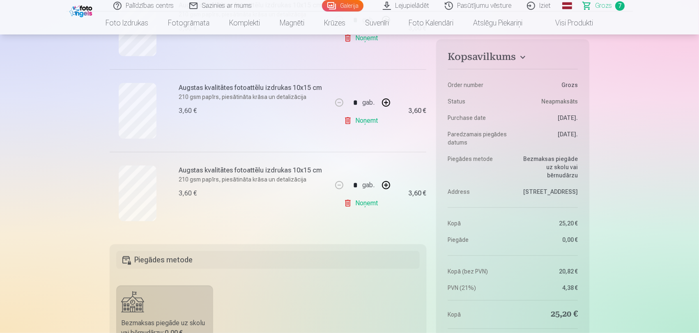
scroll to position [502, 0]
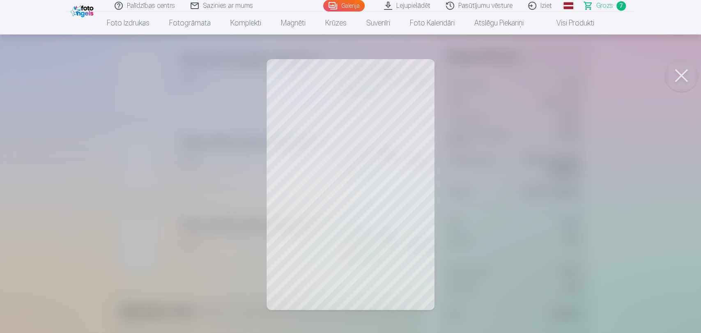
click at [629, 77] on button at bounding box center [681, 75] width 33 height 33
click at [629, 82] on button at bounding box center [681, 75] width 33 height 33
click at [629, 67] on button at bounding box center [681, 75] width 33 height 33
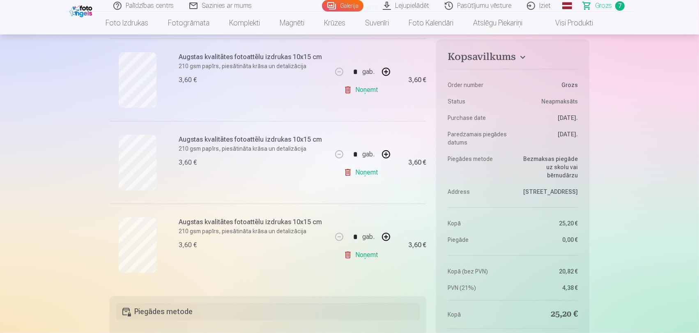
click at [363, 256] on link "Noņemt" at bounding box center [362, 255] width 37 height 16
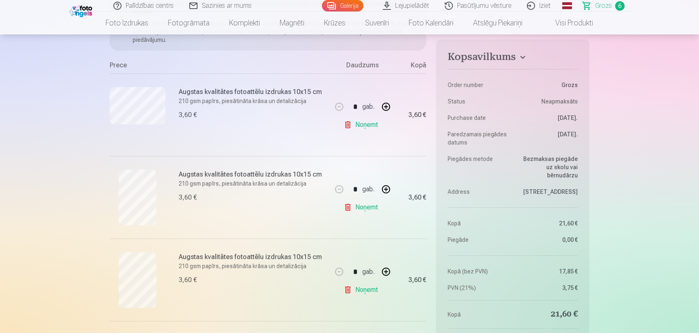
scroll to position [228, 0]
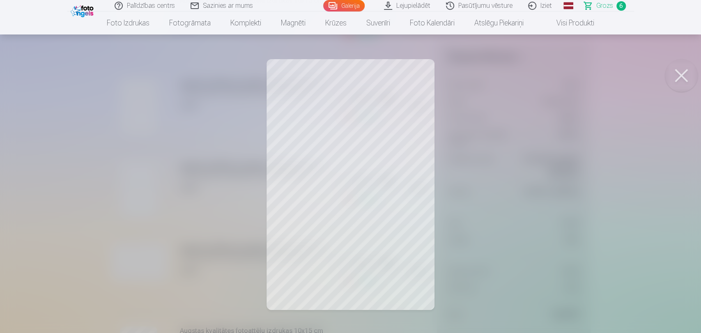
click at [629, 73] on button at bounding box center [681, 75] width 33 height 33
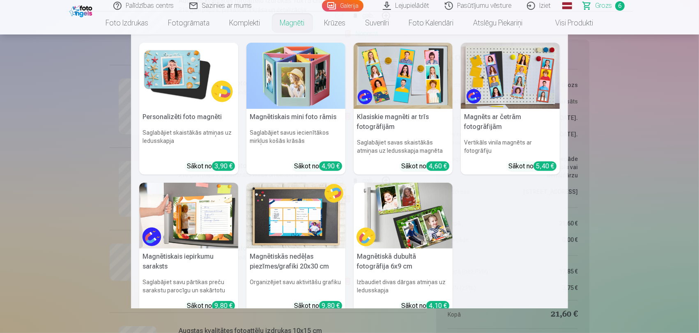
click at [292, 19] on link "Magnēti" at bounding box center [292, 23] width 44 height 23
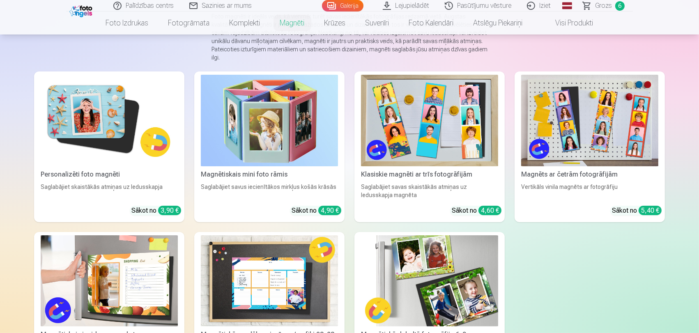
scroll to position [182, 0]
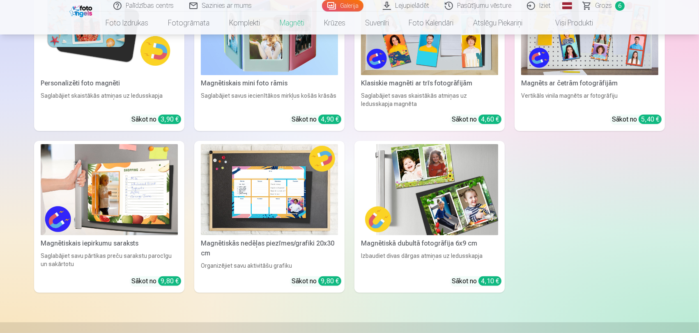
click at [272, 217] on img at bounding box center [269, 190] width 137 height 92
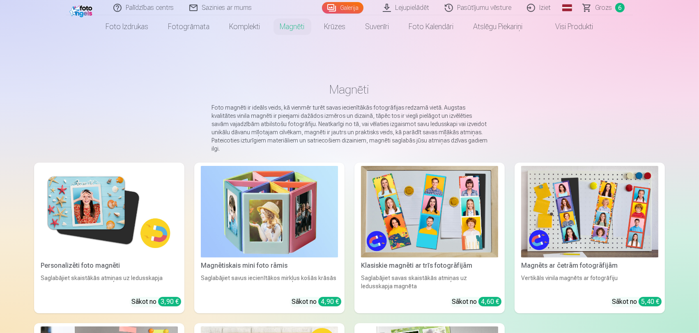
scroll to position [46, 0]
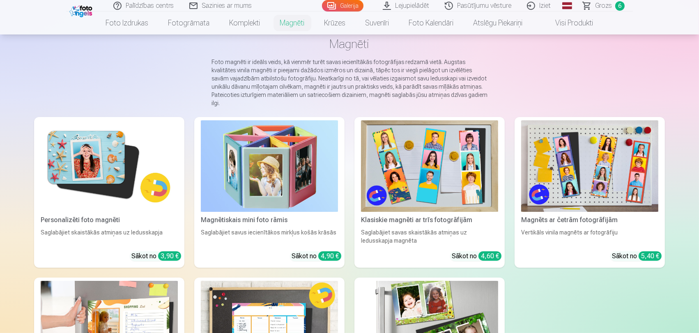
click at [240, 181] on img at bounding box center [269, 166] width 137 height 92
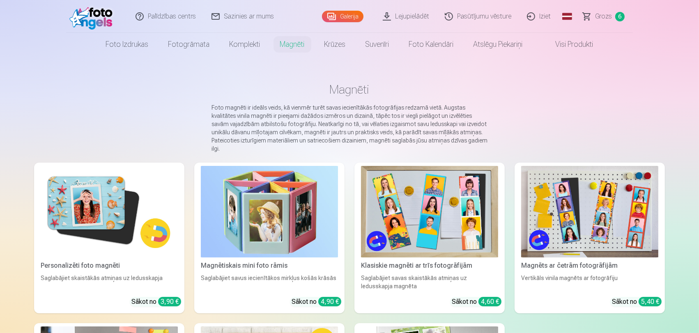
click at [452, 201] on img at bounding box center [429, 212] width 137 height 92
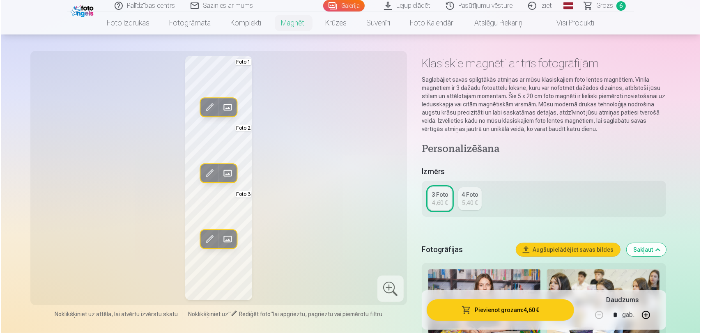
scroll to position [46, 0]
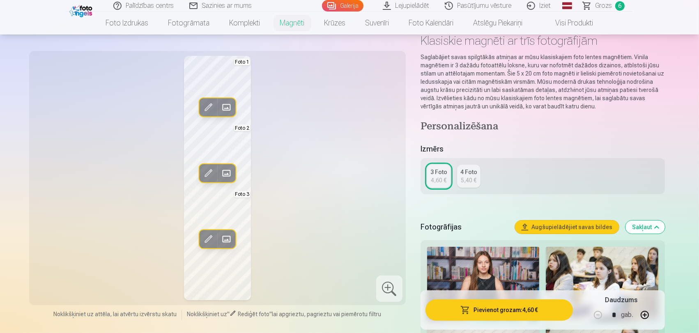
click at [230, 106] on span at bounding box center [226, 107] width 13 height 13
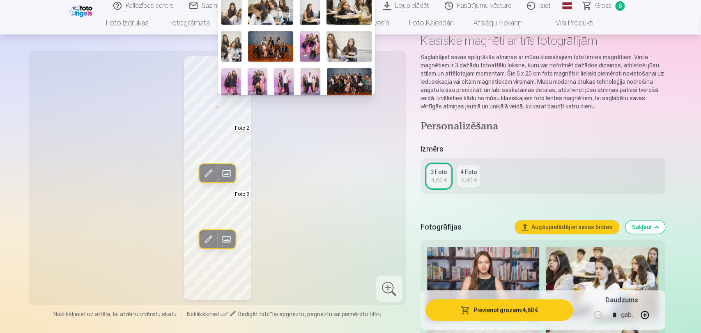
scroll to position [91, 0]
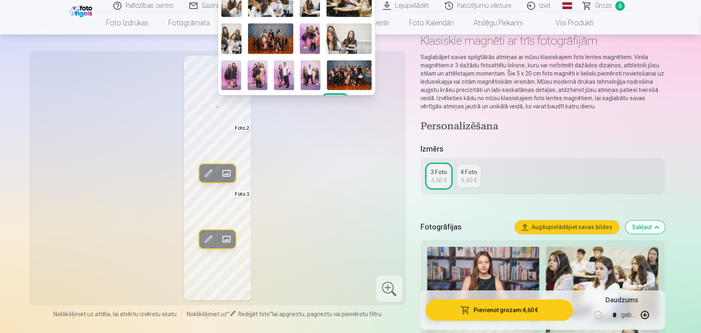
click at [232, 73] on img at bounding box center [232, 75] width 20 height 30
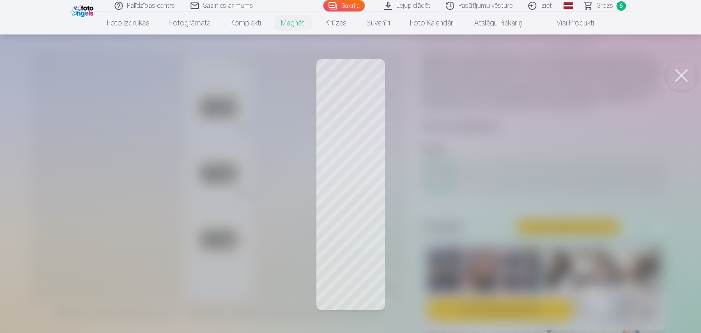
click at [369, 148] on div at bounding box center [350, 166] width 701 height 333
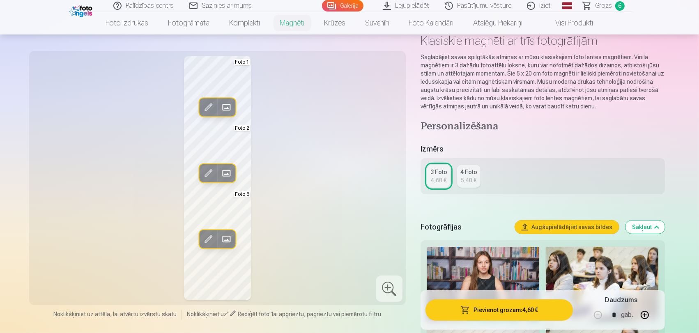
click at [226, 172] on span at bounding box center [226, 173] width 13 height 13
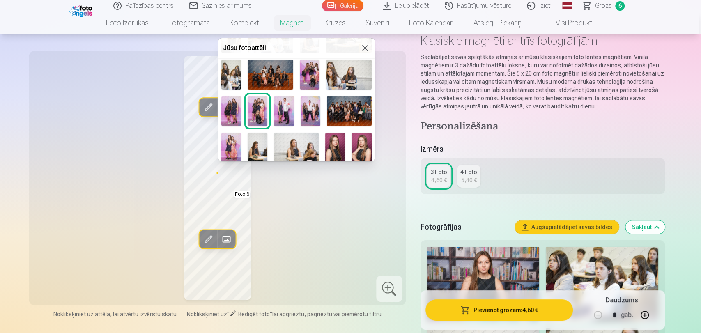
scroll to position [137, 0]
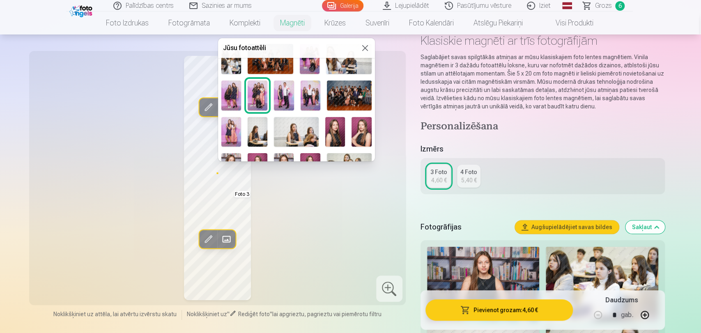
click at [232, 130] on img at bounding box center [232, 132] width 20 height 30
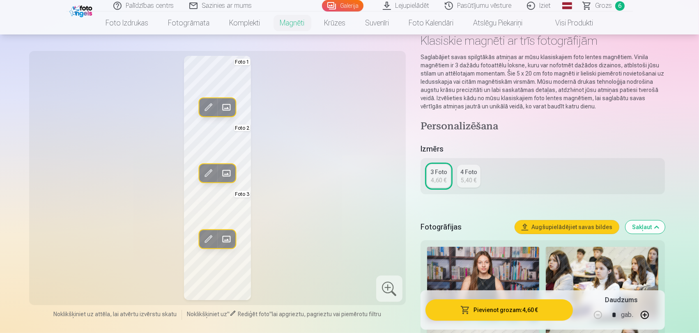
click at [211, 240] on span at bounding box center [208, 239] width 13 height 13
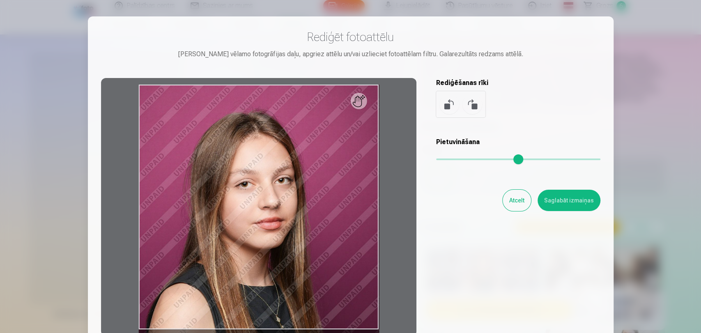
scroll to position [82, 0]
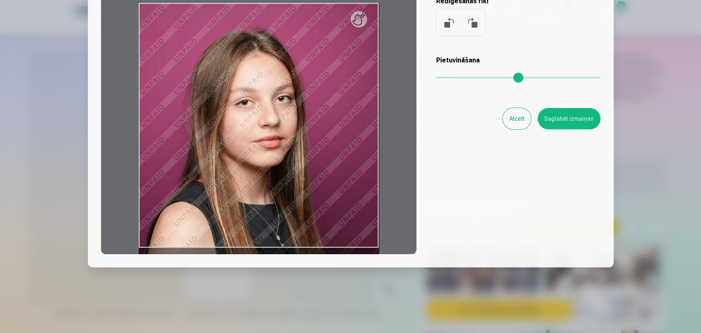
click at [304, 194] on div at bounding box center [259, 125] width 316 height 258
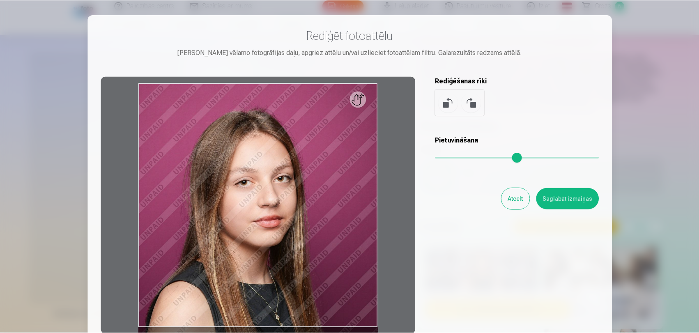
scroll to position [0, 0]
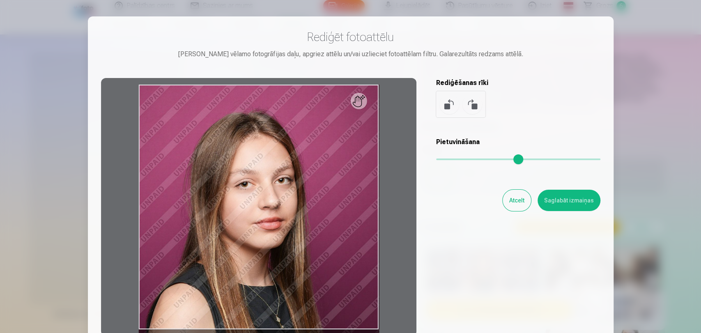
click at [511, 194] on button "Atcelt" at bounding box center [517, 200] width 28 height 21
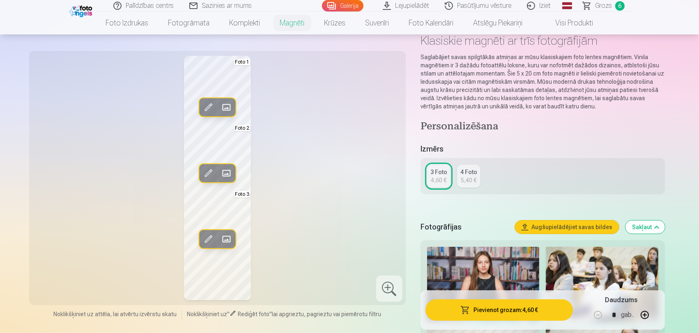
click at [229, 240] on span at bounding box center [226, 239] width 13 height 13
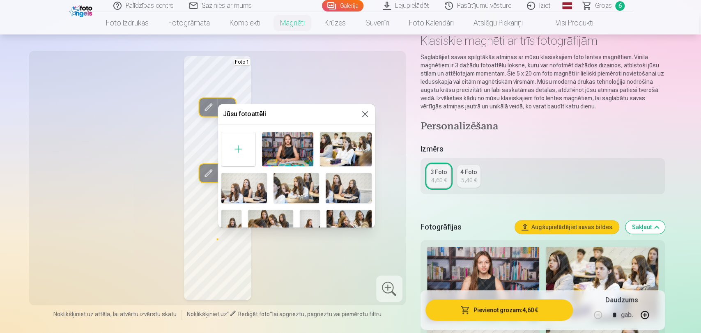
click at [295, 152] on img at bounding box center [287, 149] width 51 height 34
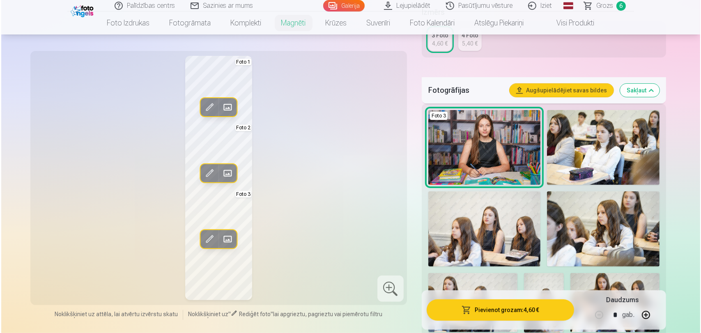
scroll to position [228, 0]
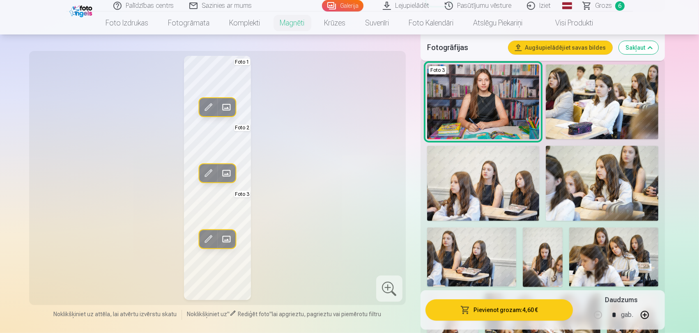
click at [497, 300] on button "Pievienot grozam : 4,60 €" at bounding box center [500, 310] width 148 height 21
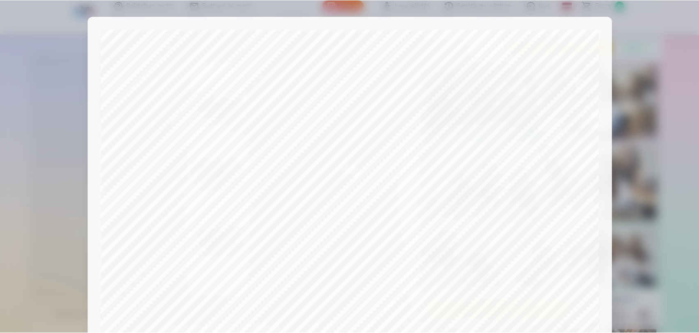
scroll to position [0, 0]
click at [629, 78] on div at bounding box center [350, 166] width 701 height 333
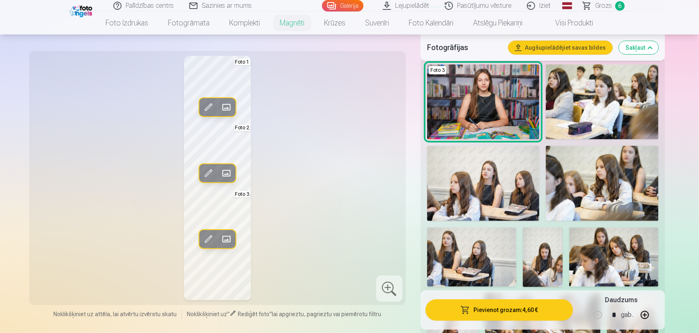
click at [600, 2] on span "Grozs" at bounding box center [603, 6] width 17 height 10
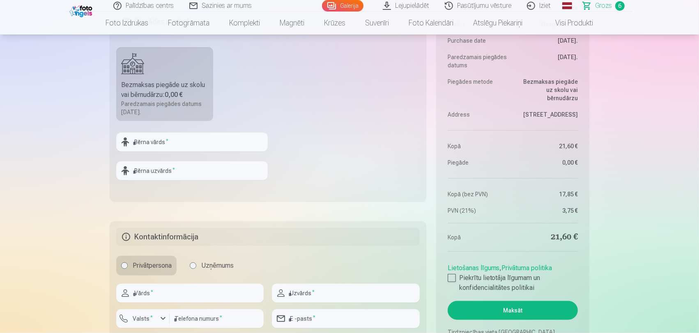
scroll to position [730, 0]
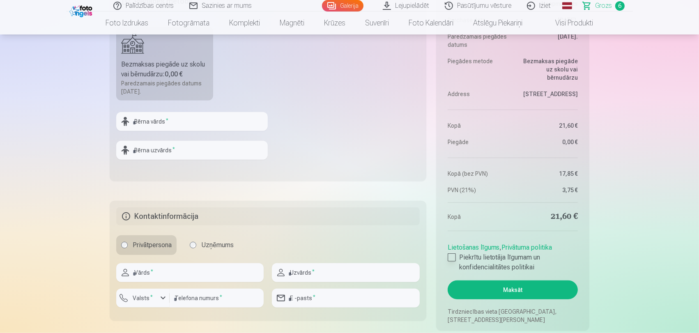
click at [451, 260] on div at bounding box center [452, 258] width 8 height 8
click at [457, 290] on button "Maksāt" at bounding box center [513, 290] width 130 height 19
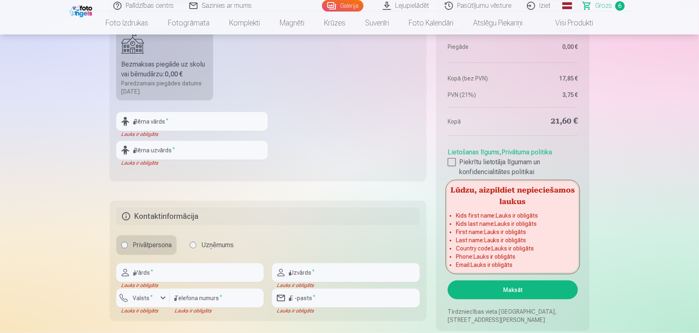
click at [143, 118] on input "text" at bounding box center [192, 121] width 152 height 19
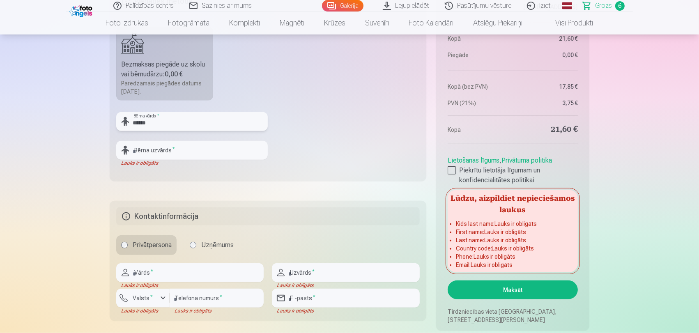
type input "******"
click at [141, 156] on input "text" at bounding box center [192, 150] width 152 height 19
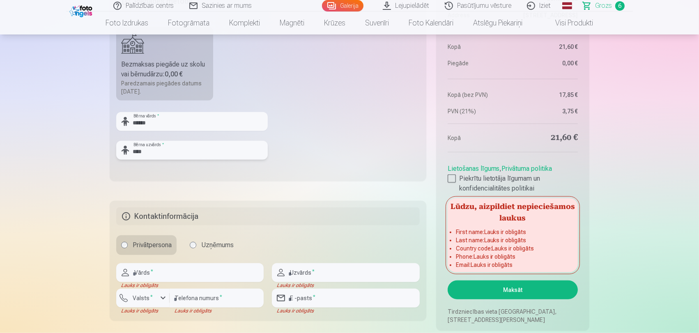
type input "****"
click at [144, 274] on input "text" at bounding box center [190, 272] width 148 height 19
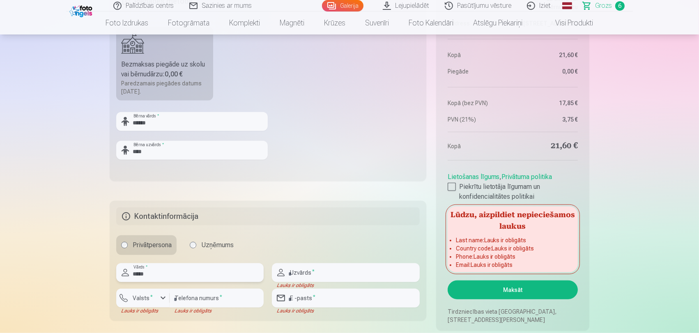
type input "*****"
click at [310, 276] on input "text" at bounding box center [346, 272] width 148 height 19
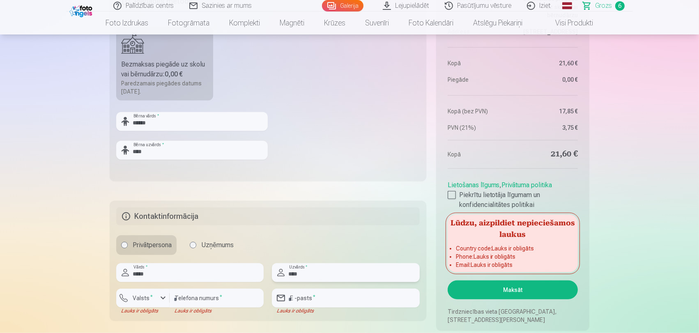
type input "****"
click at [181, 300] on input "number" at bounding box center [217, 298] width 94 height 19
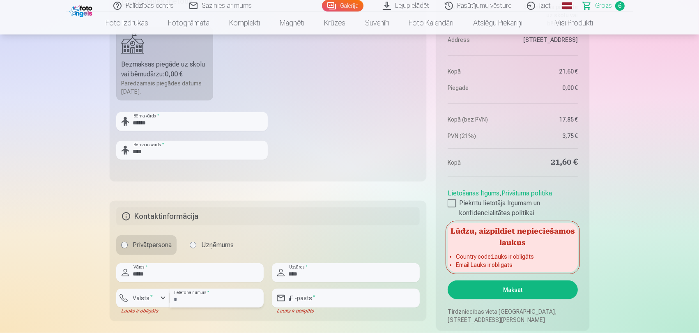
type input "********"
click at [295, 293] on input "email" at bounding box center [346, 298] width 148 height 19
type input "**********"
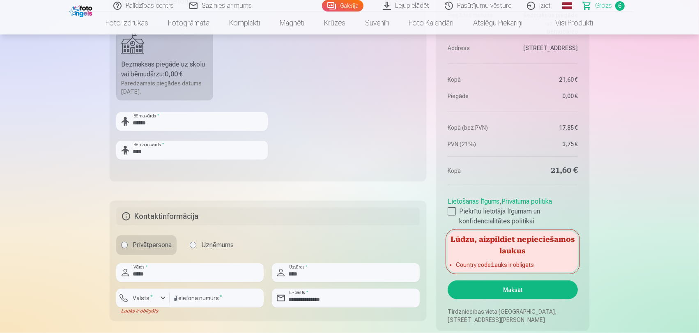
click at [471, 289] on button "Maksāt" at bounding box center [513, 290] width 130 height 19
click at [164, 300] on div "button" at bounding box center [163, 298] width 10 height 10
click at [151, 300] on input "text" at bounding box center [174, 319] width 102 height 16
type input "***"
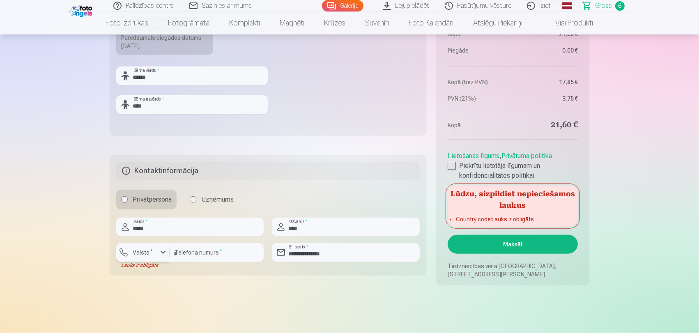
scroll to position [685, 0]
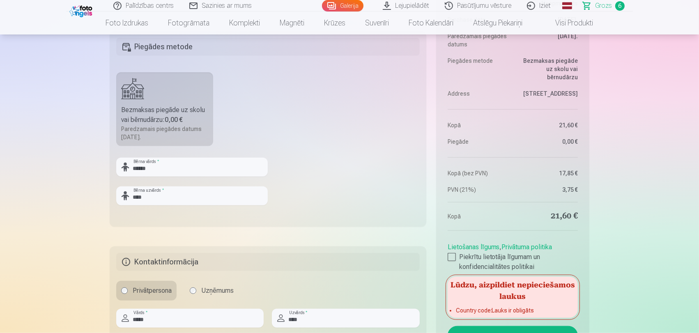
click at [152, 127] on div "Paredzamais piegādes datums [DATE]." at bounding box center [164, 133] width 87 height 16
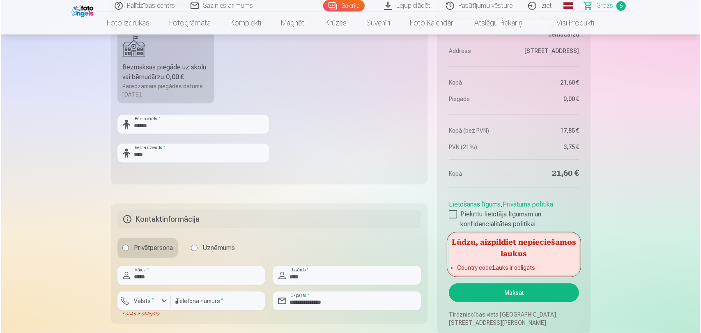
scroll to position [776, 0]
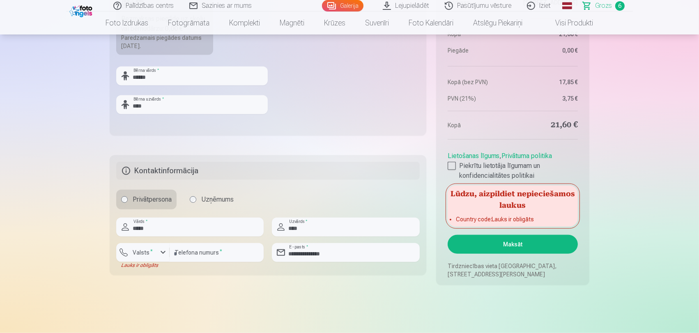
click at [482, 247] on button "Maksāt" at bounding box center [513, 244] width 130 height 19
click at [137, 250] on label "Valsts *" at bounding box center [142, 253] width 27 height 8
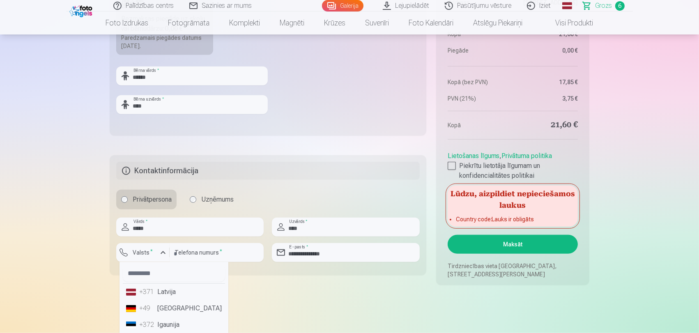
click at [173, 294] on li "+371 Latvija" at bounding box center [174, 292] width 102 height 16
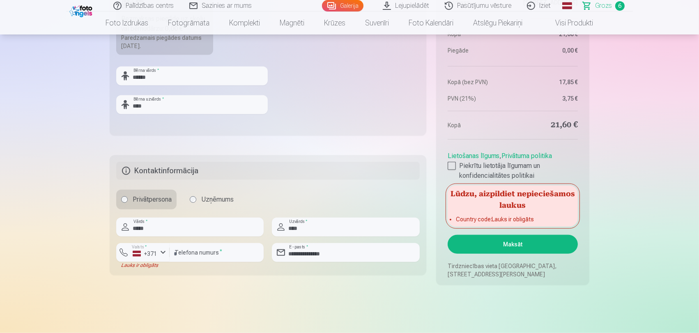
click at [521, 240] on button "Maksāt" at bounding box center [513, 244] width 130 height 19
